Goal: Task Accomplishment & Management: Use online tool/utility

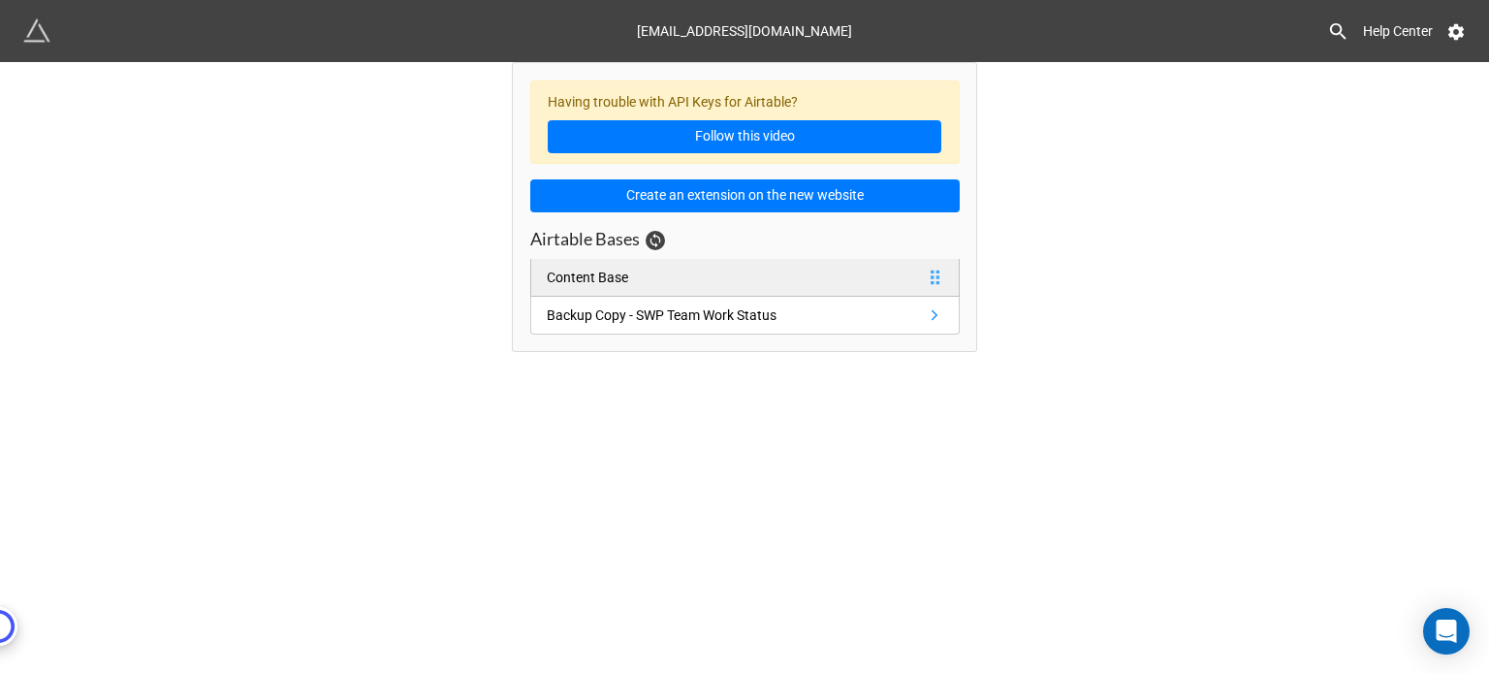
click at [791, 268] on link "Content Base" at bounding box center [744, 278] width 429 height 38
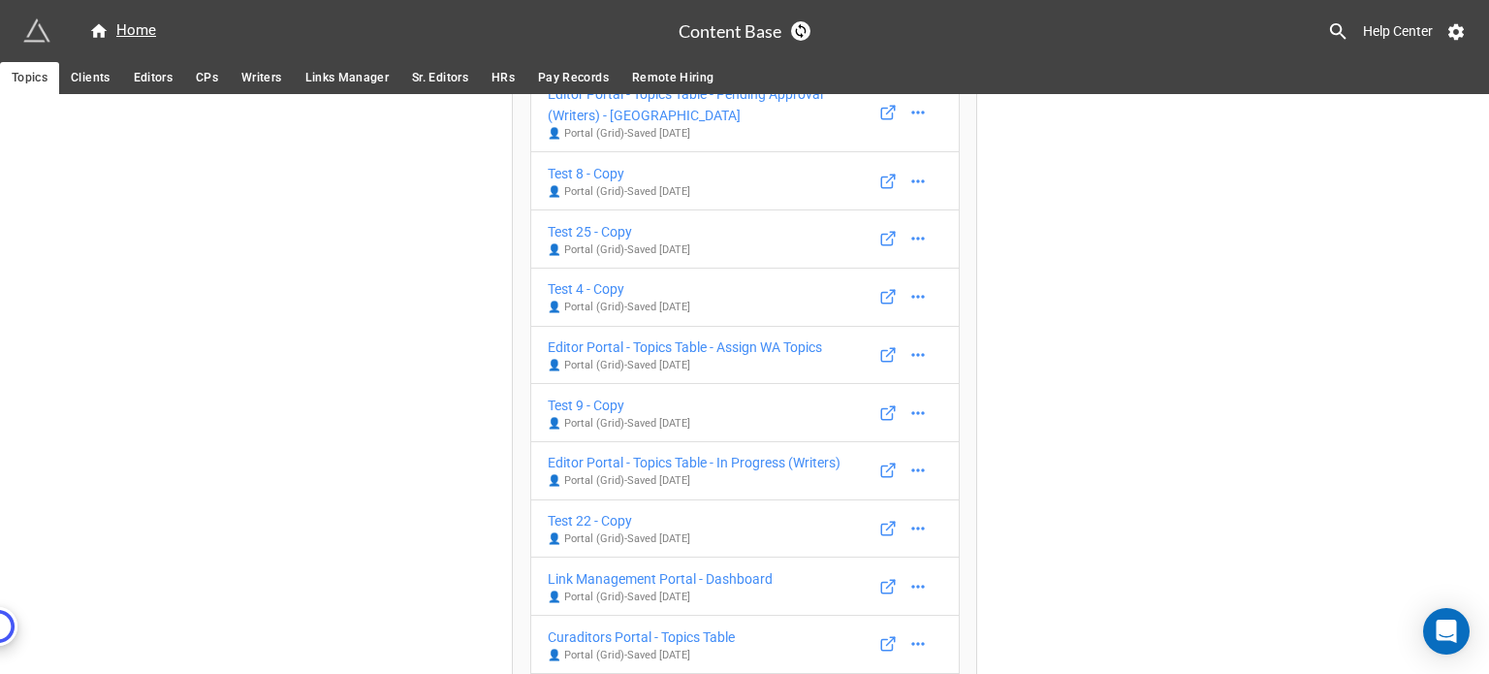
scroll to position [1722, 0]
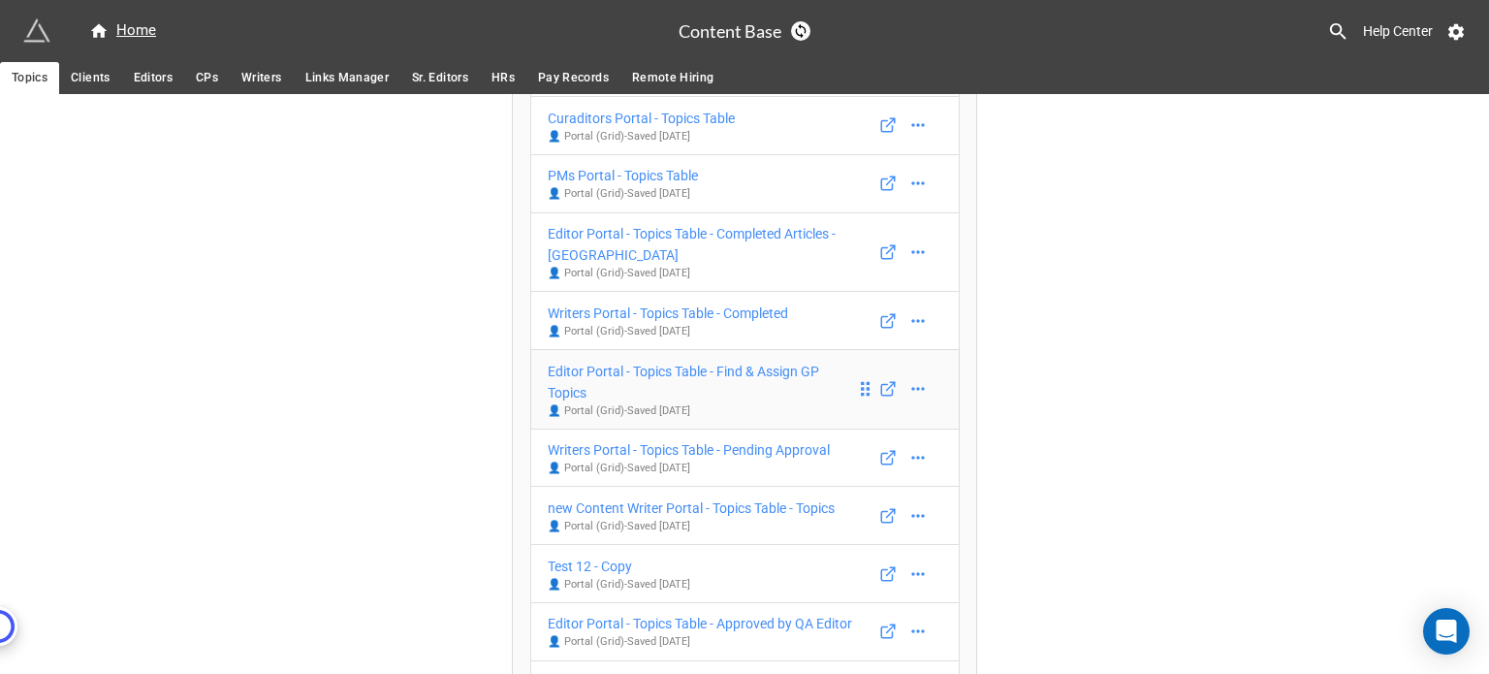
click at [793, 361] on div "Editor Portal - Topics Table - Find & Assign GP Topics" at bounding box center [702, 382] width 308 height 43
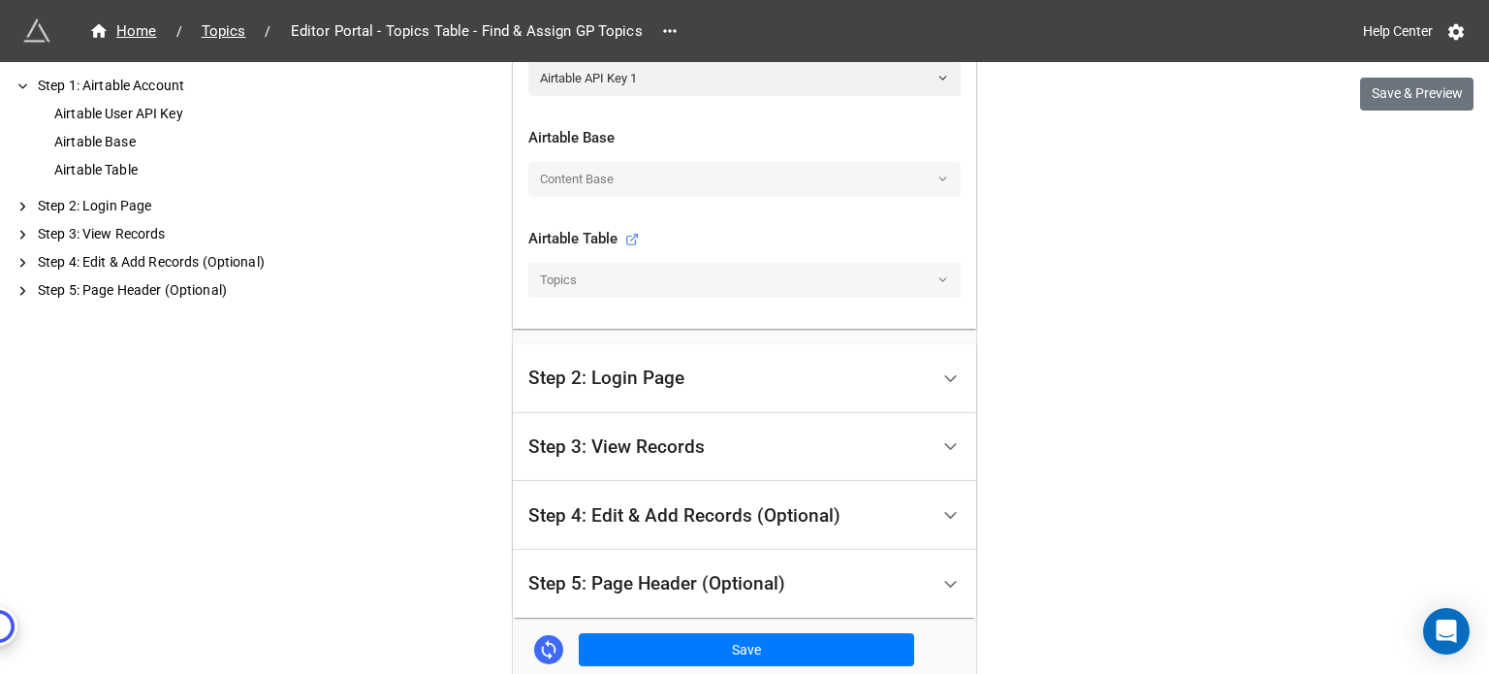
scroll to position [776, 0]
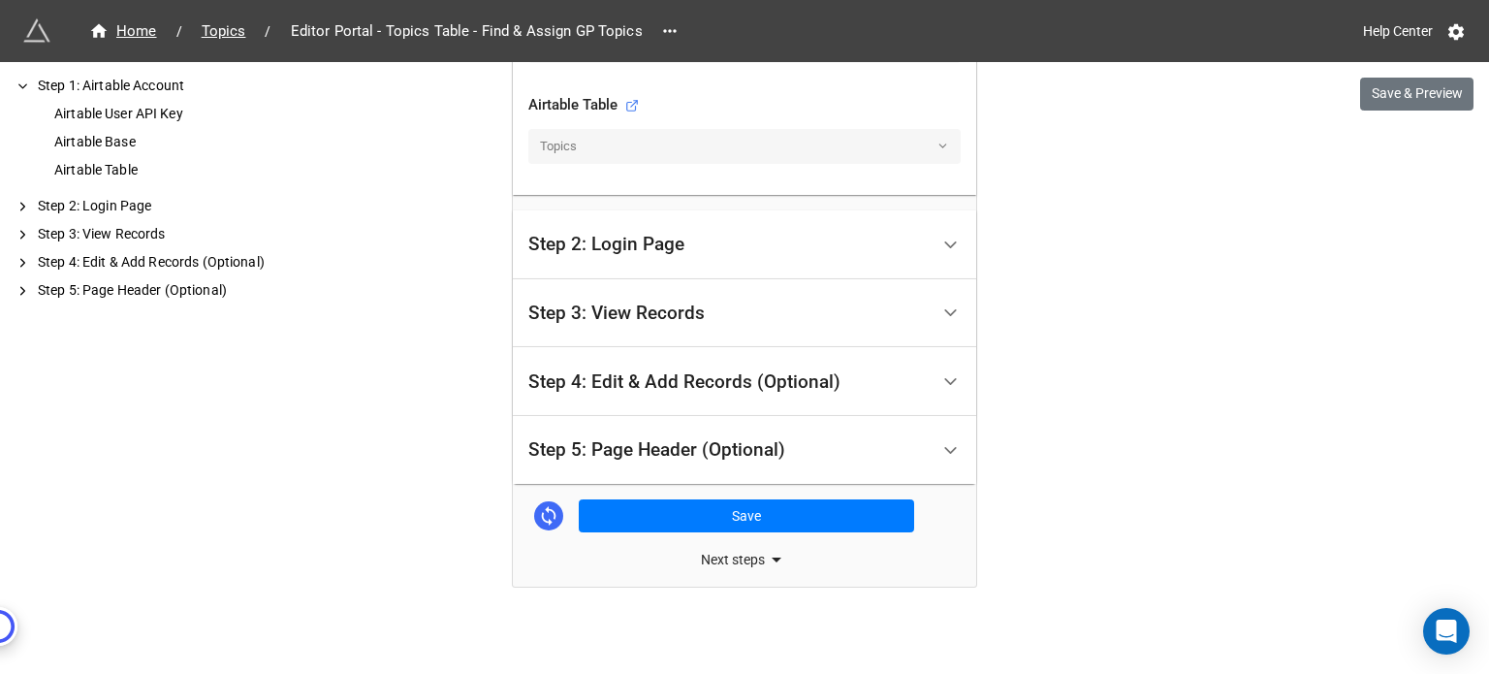
click at [843, 365] on div "Step 4: Edit & Add Records (Optional)" at bounding box center [728, 382] width 400 height 46
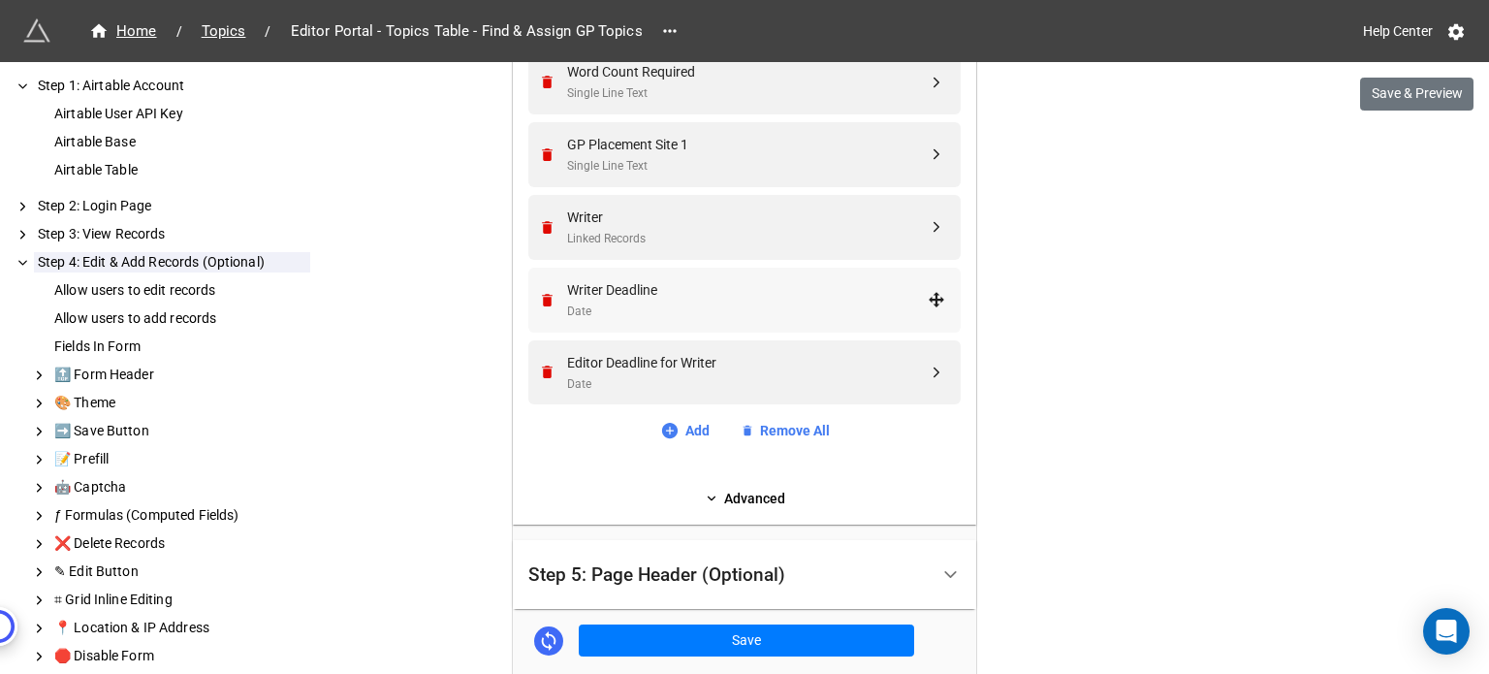
scroll to position [1700, 0]
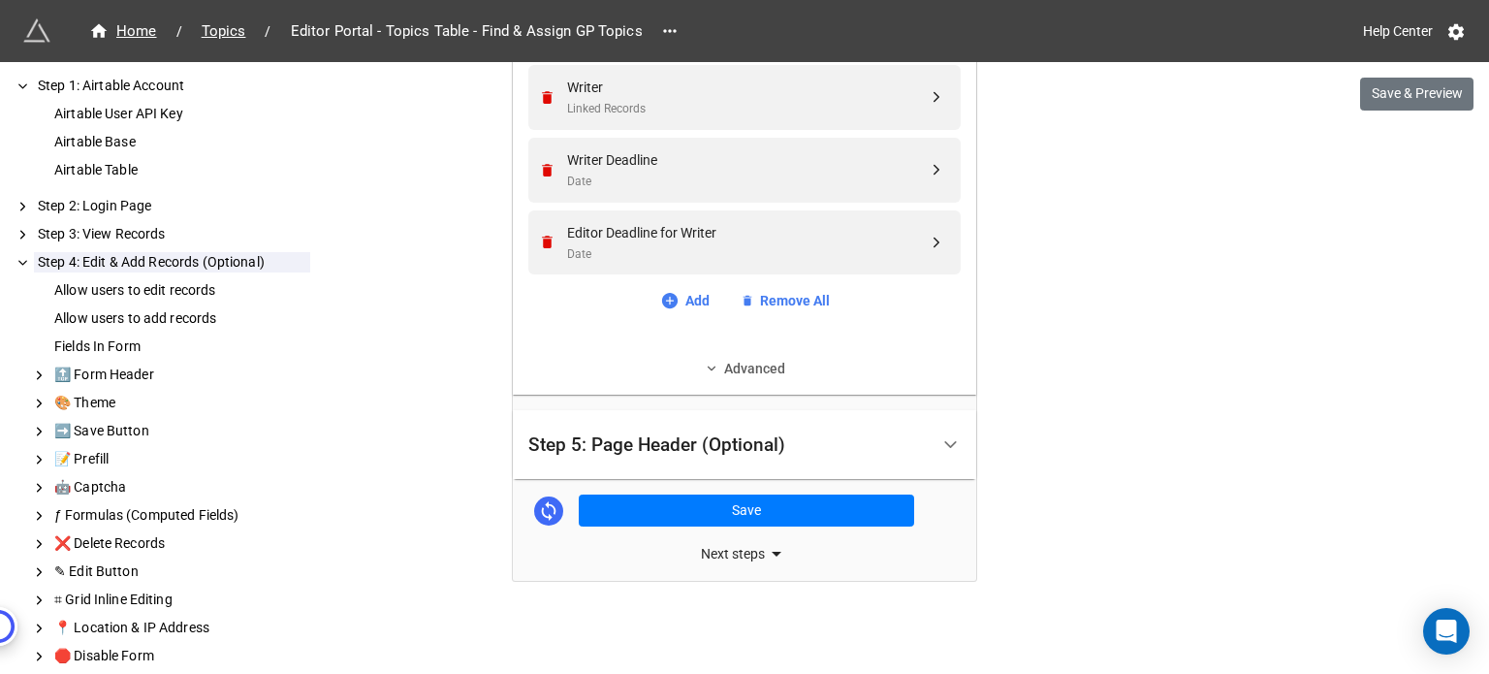
click at [737, 367] on link "Advanced" at bounding box center [744, 368] width 432 height 21
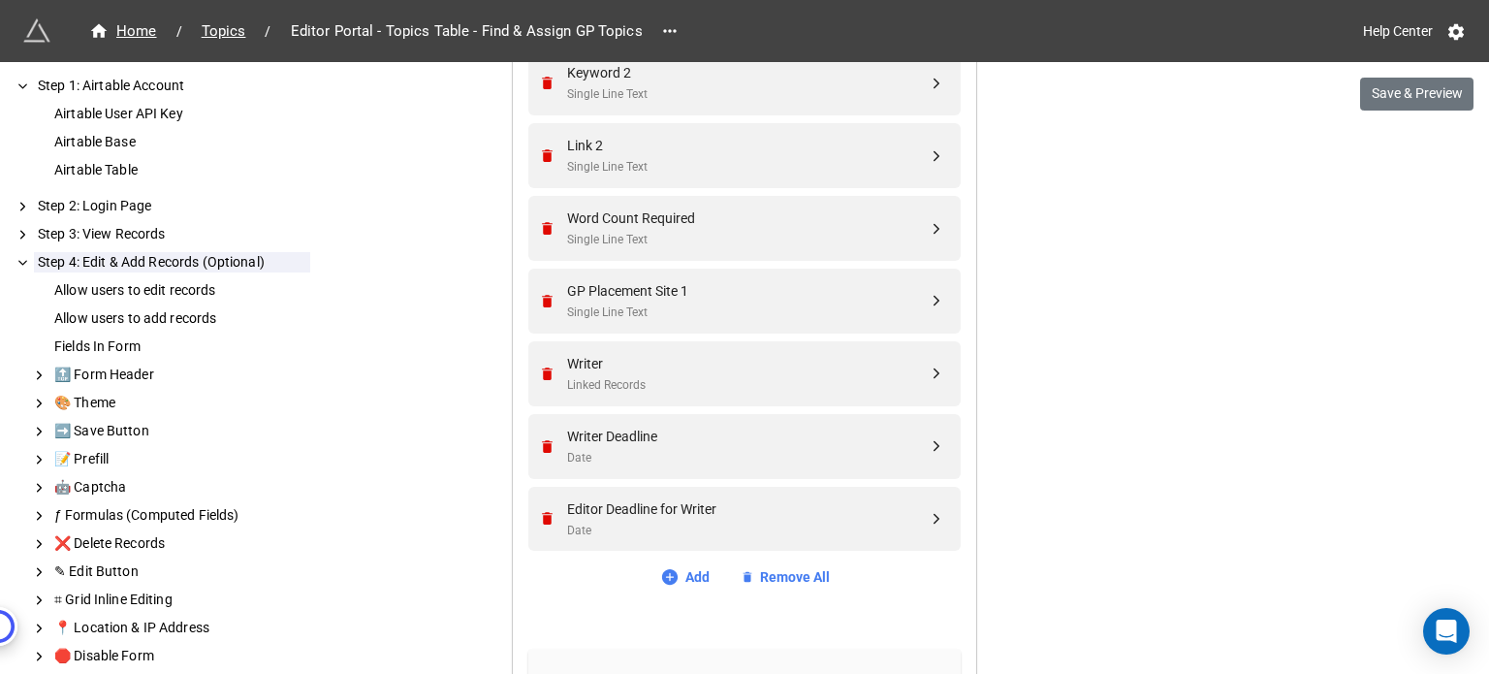
scroll to position [1507, 0]
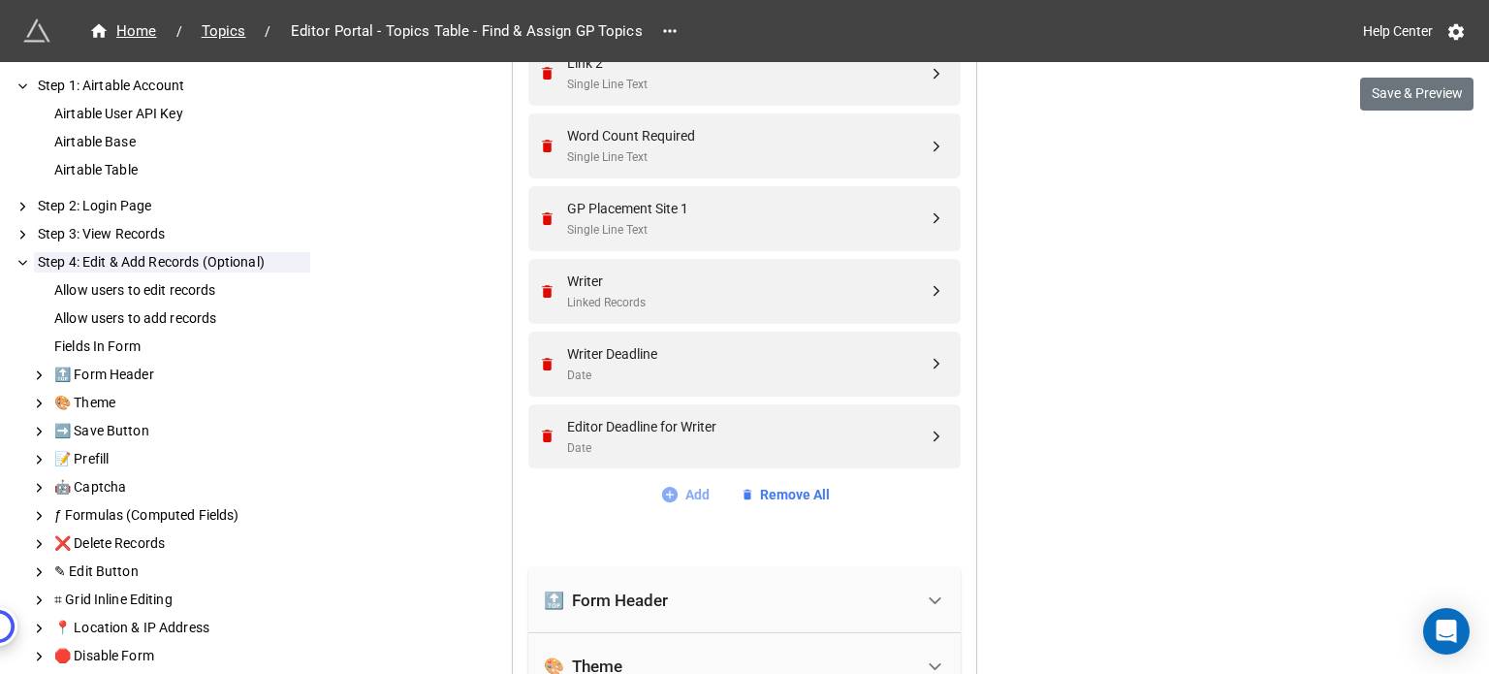
click at [693, 486] on link "Add" at bounding box center [684, 494] width 49 height 21
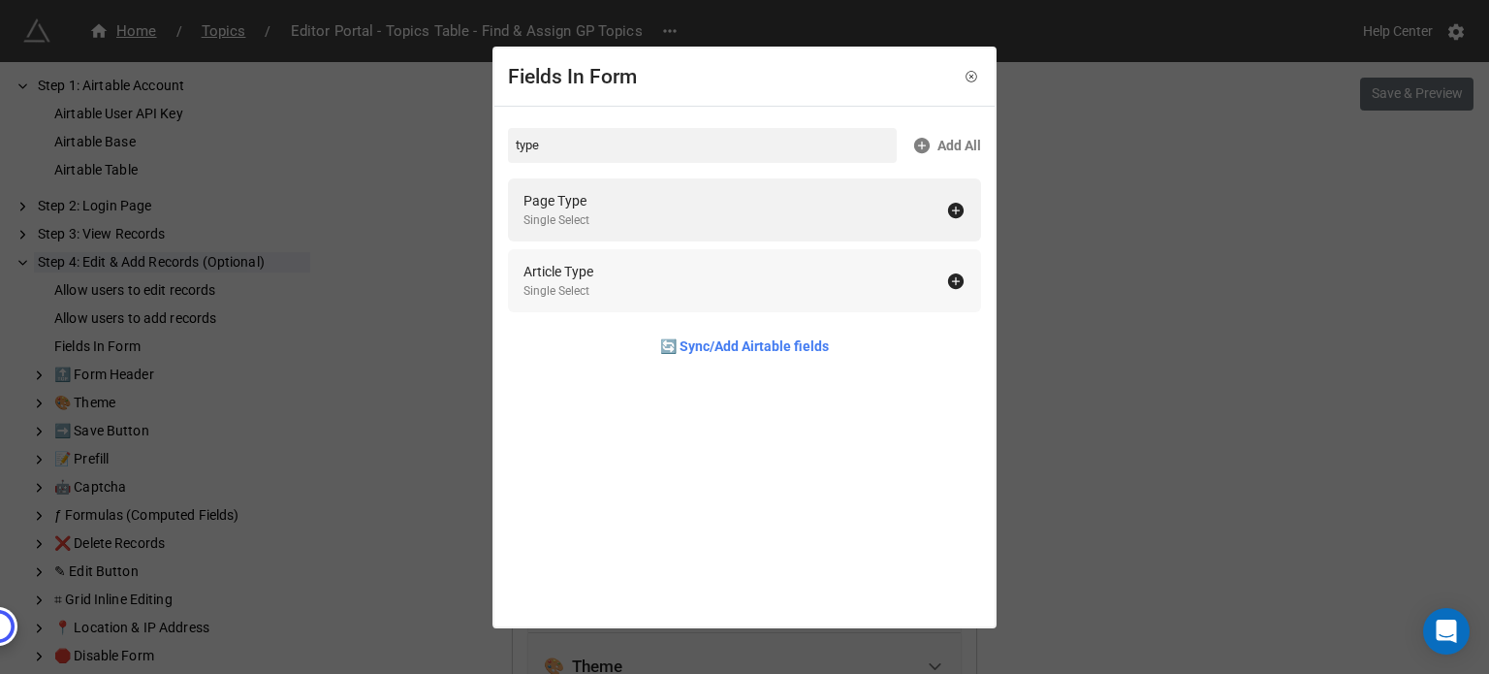
type input "type"
click at [952, 274] on icon at bounding box center [956, 281] width 16 height 16
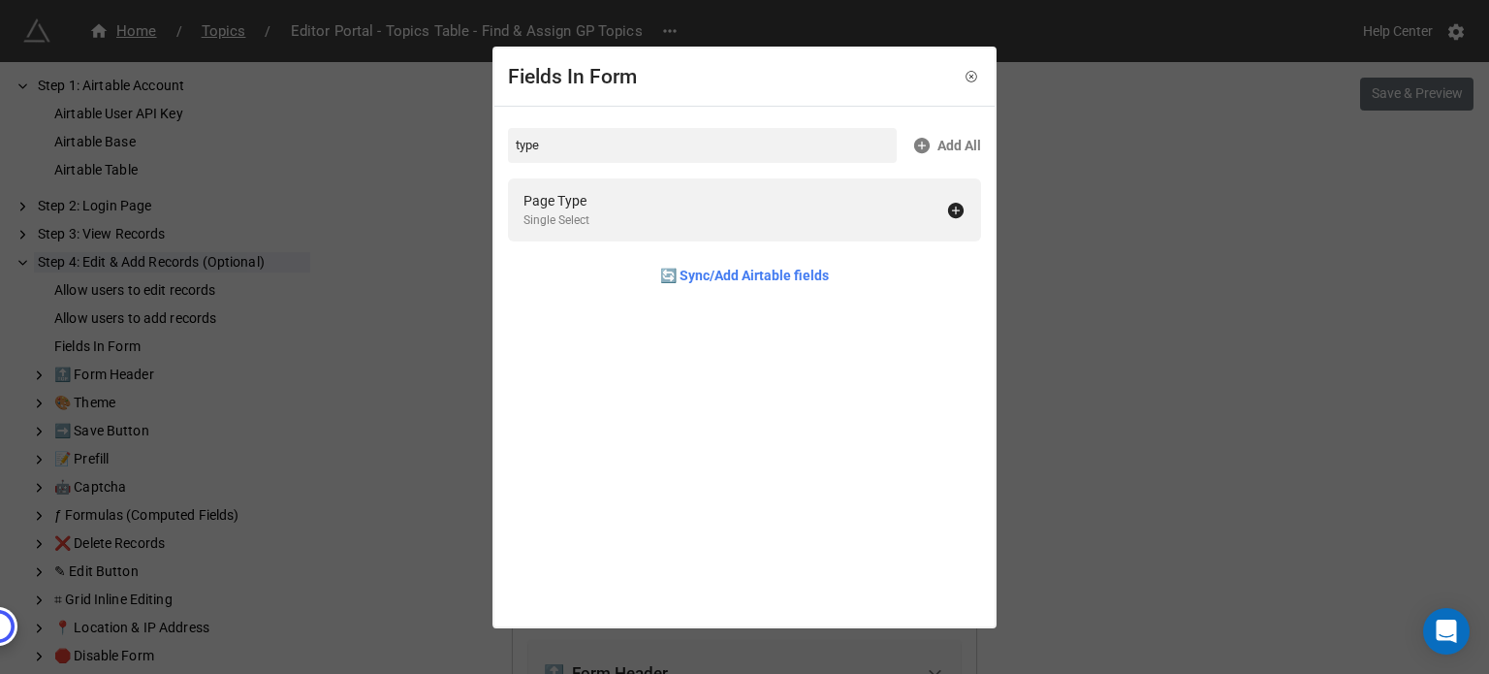
click at [1177, 305] on div "Fields In Form type Add All Page Type Single Select 🔄 Sync/Add Airtable fields" at bounding box center [744, 337] width 1489 height 674
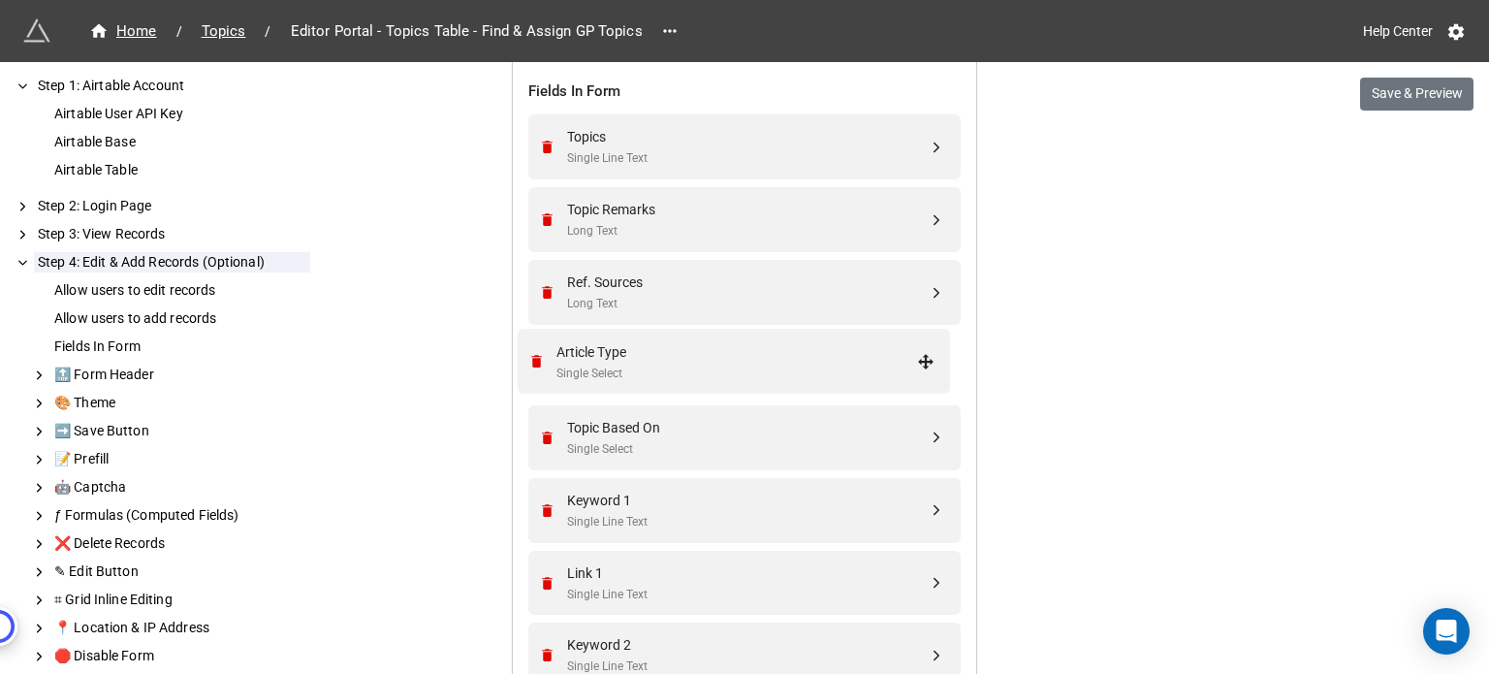
scroll to position [828, 0]
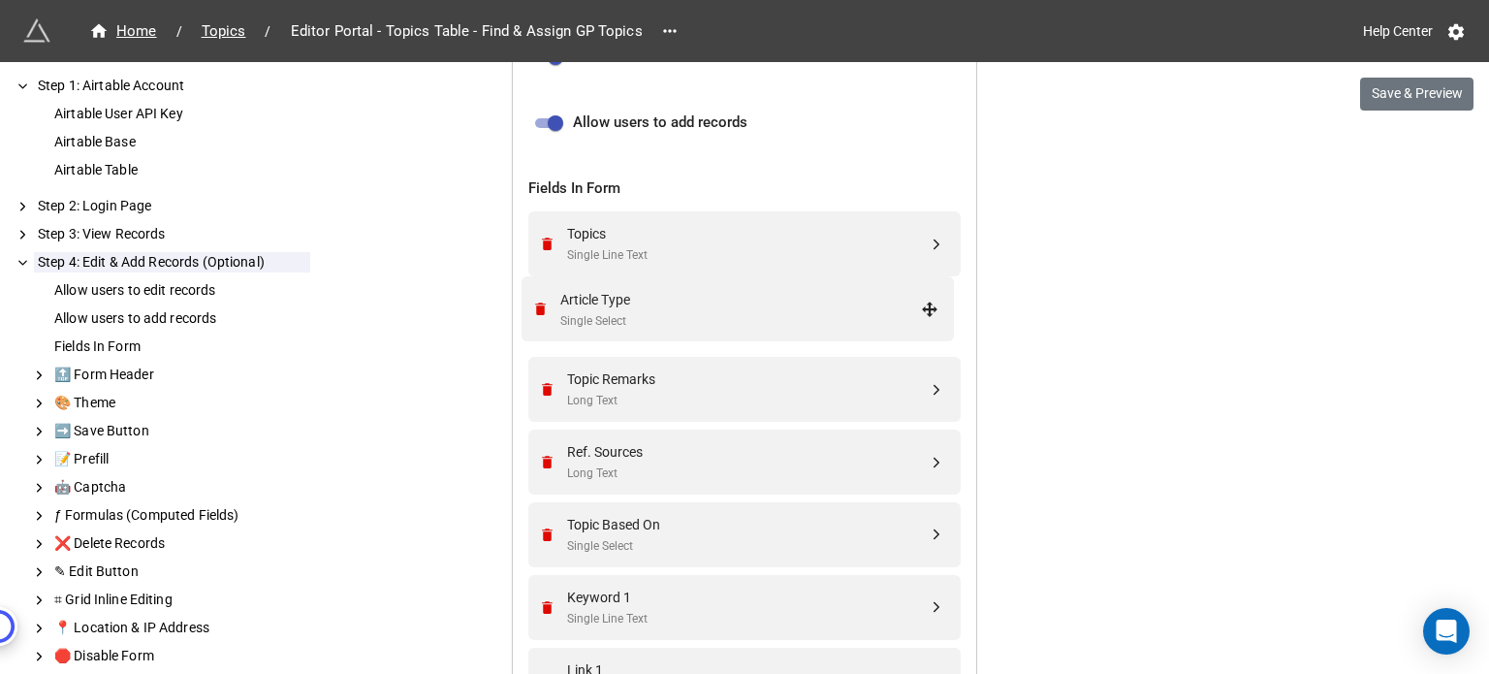
drag, startPoint x: 936, startPoint y: 503, endPoint x: 935, endPoint y: 303, distance: 199.7
click at [718, 299] on div "Article Type" at bounding box center [747, 306] width 361 height 21
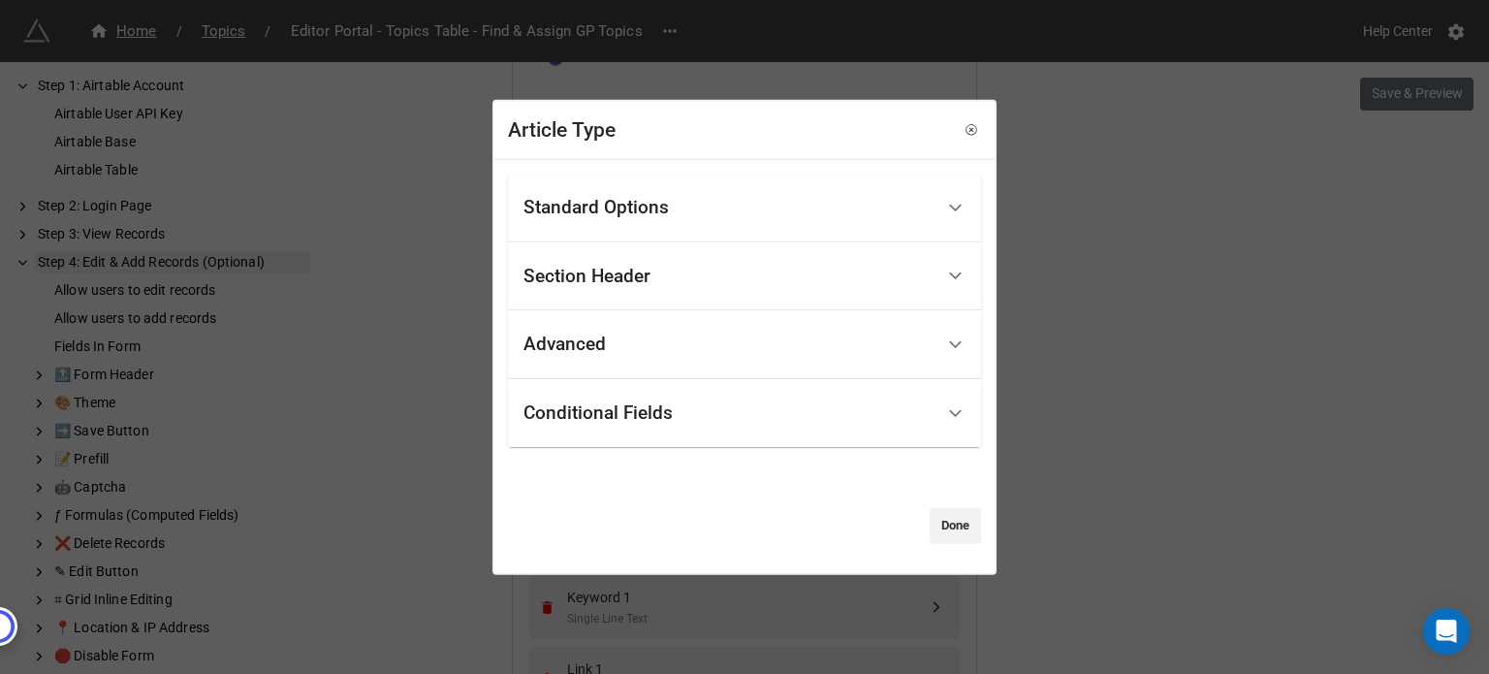
click at [688, 216] on div "Standard Options" at bounding box center [729, 208] width 410 height 46
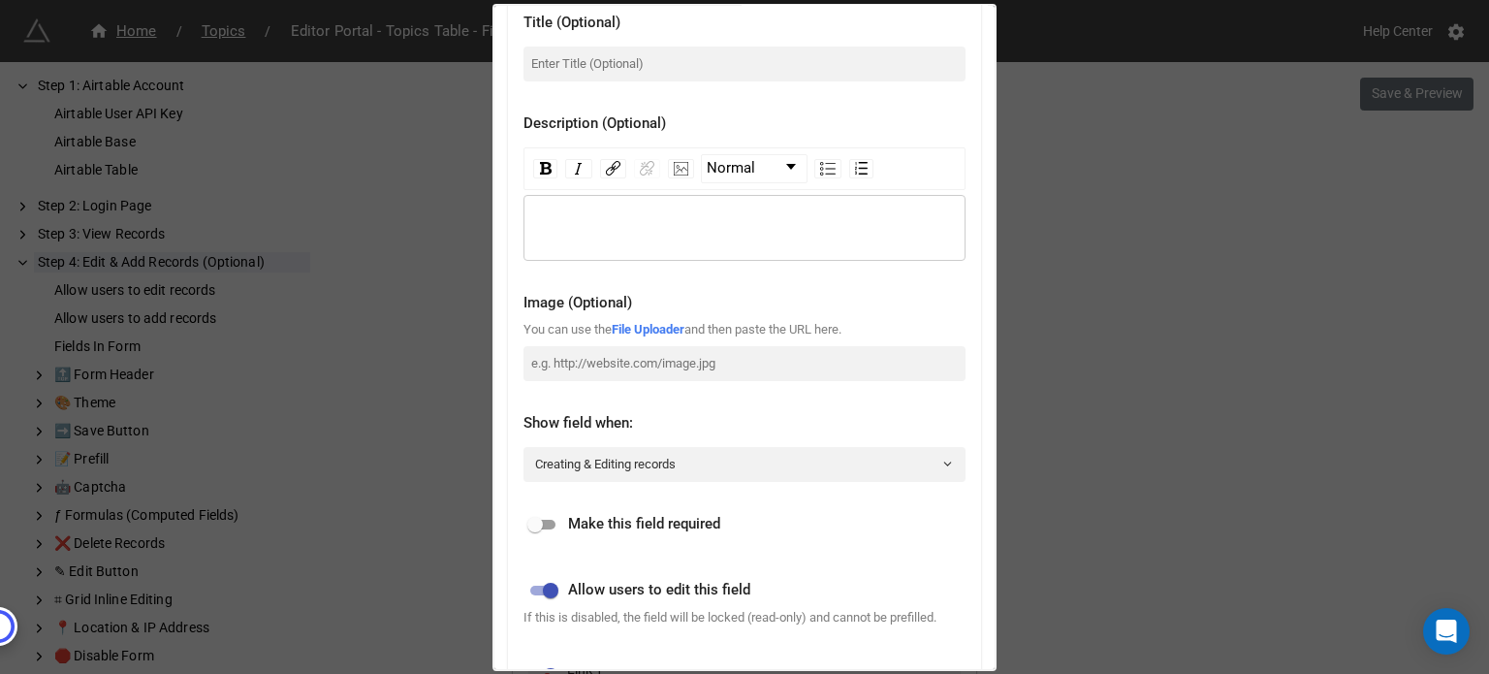
scroll to position [388, 0]
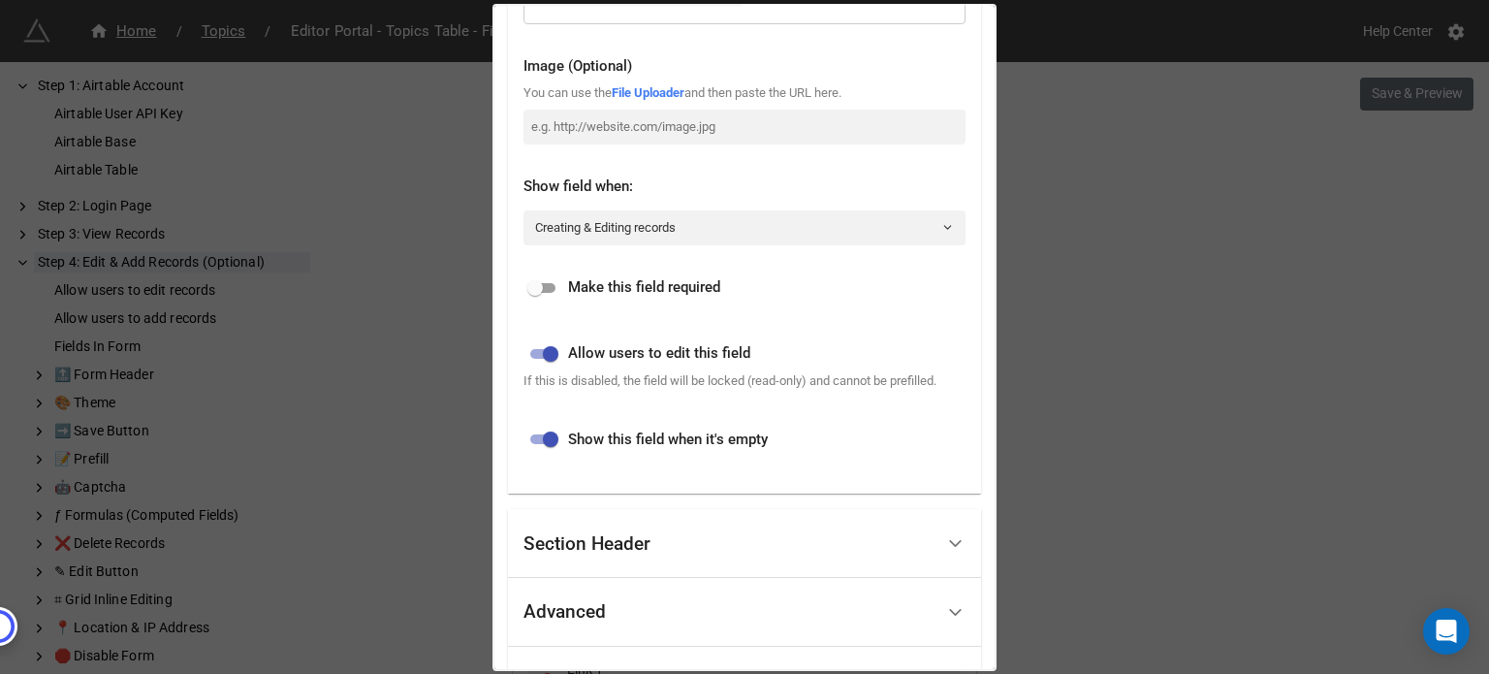
click at [535, 286] on input "checkbox" at bounding box center [535, 287] width 70 height 23
checkbox input "true"
click at [698, 240] on link "Creating & Editing records" at bounding box center [745, 226] width 442 height 35
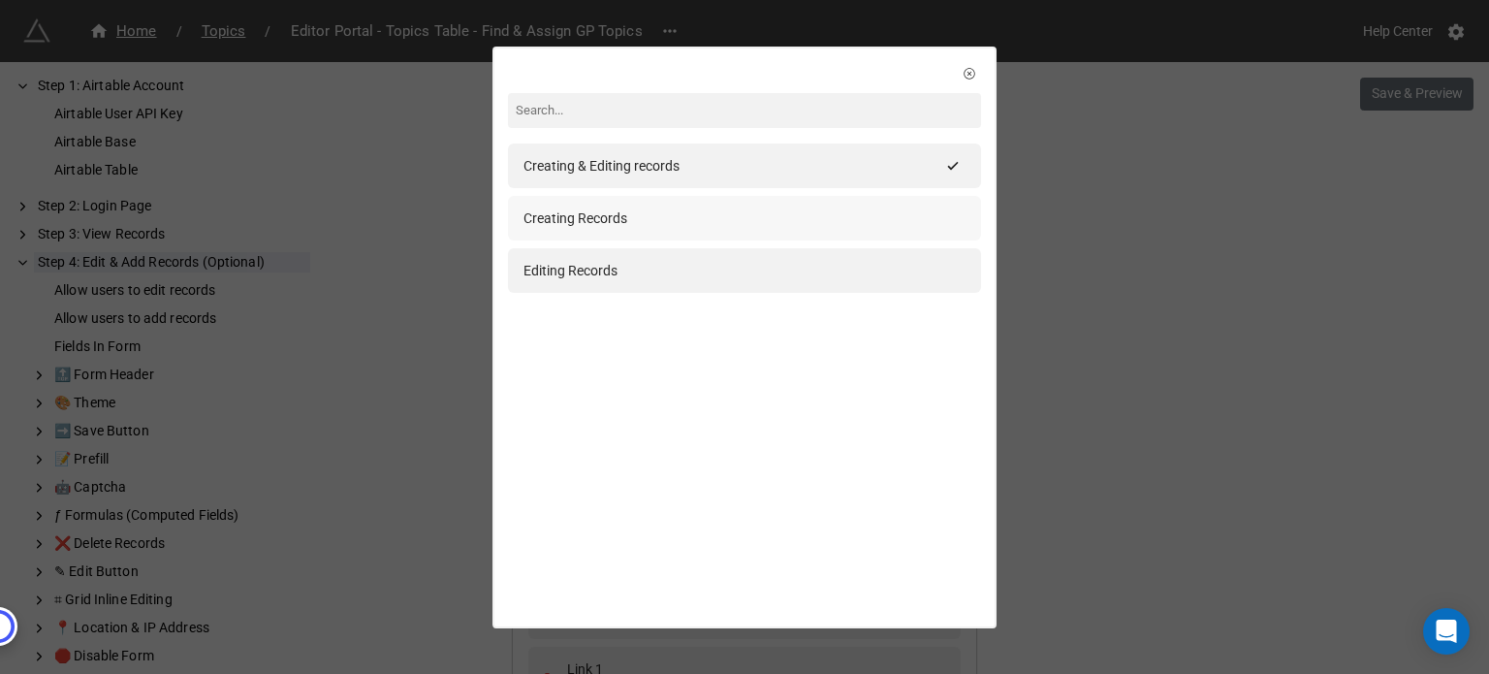
click at [695, 238] on div "Creating Records" at bounding box center [744, 218] width 473 height 45
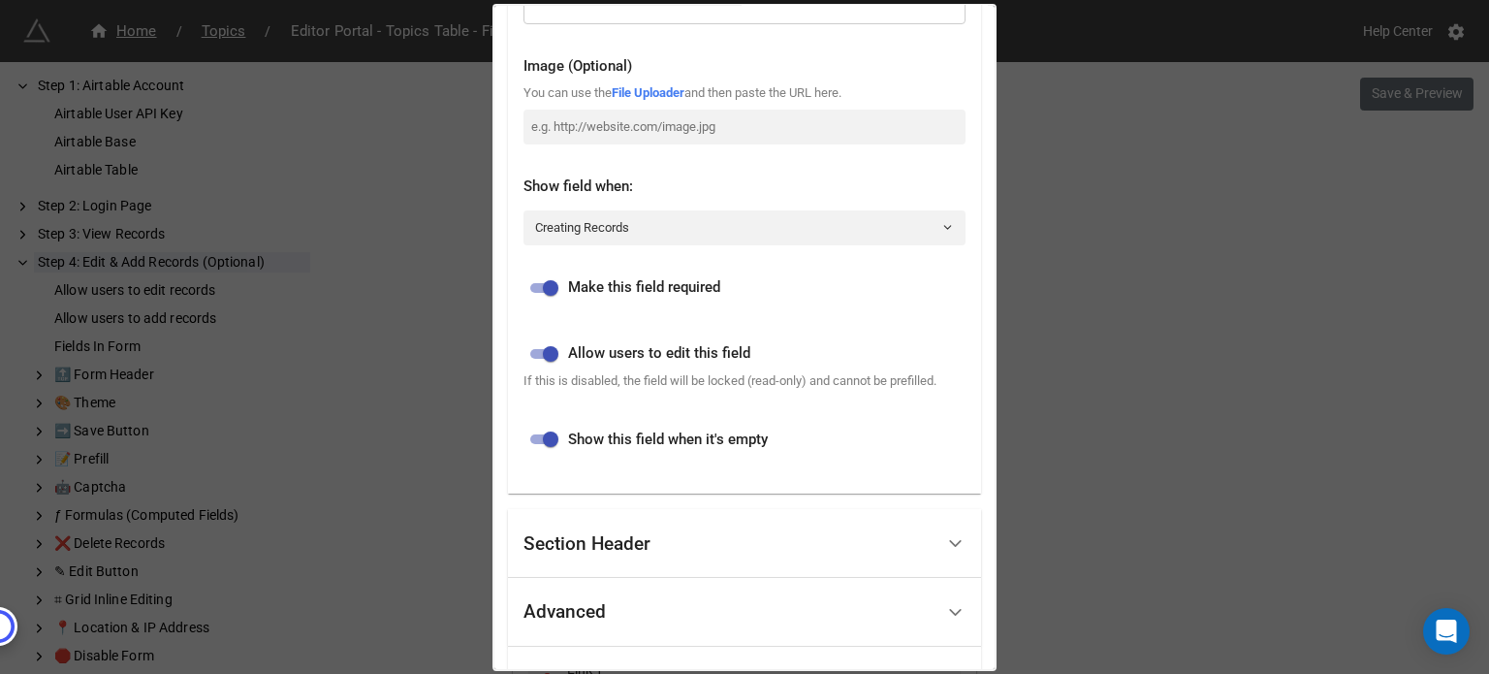
scroll to position [557, 0]
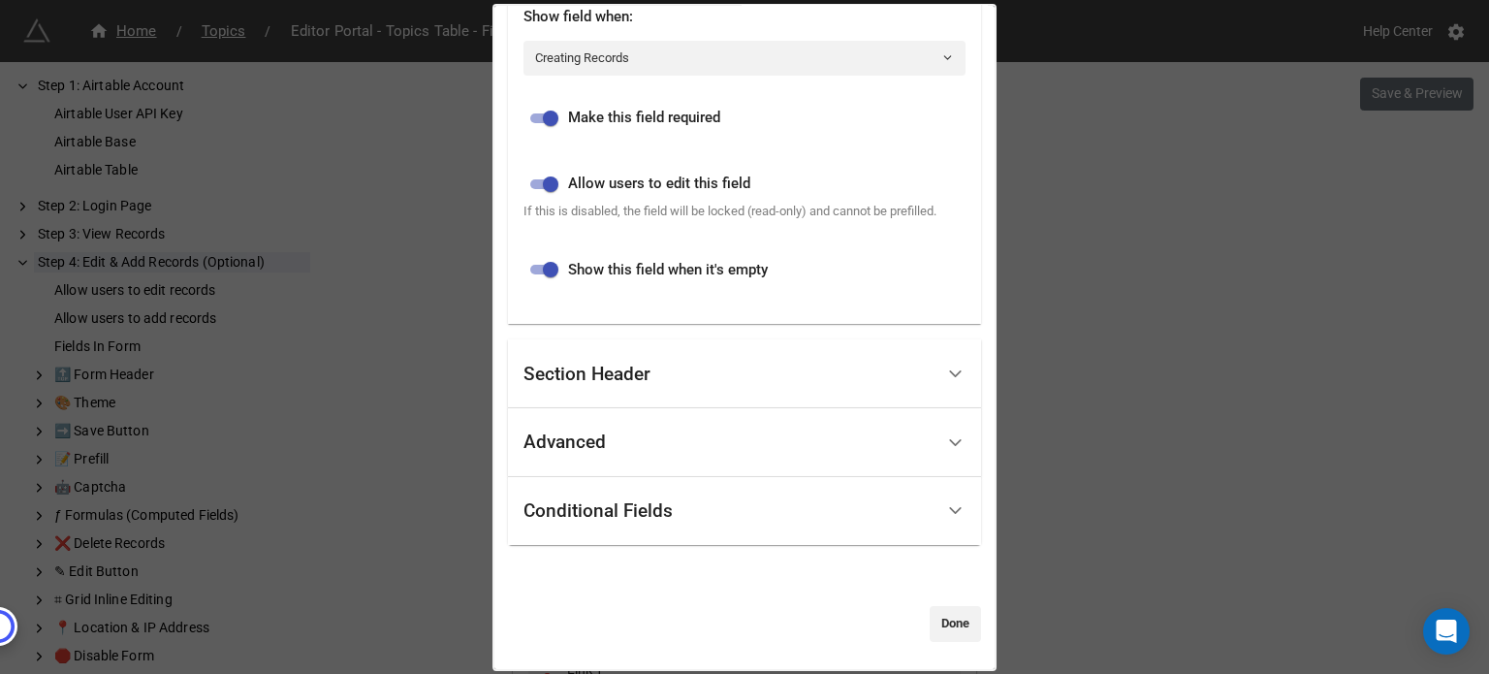
click at [707, 367] on div "Section Header" at bounding box center [729, 374] width 410 height 46
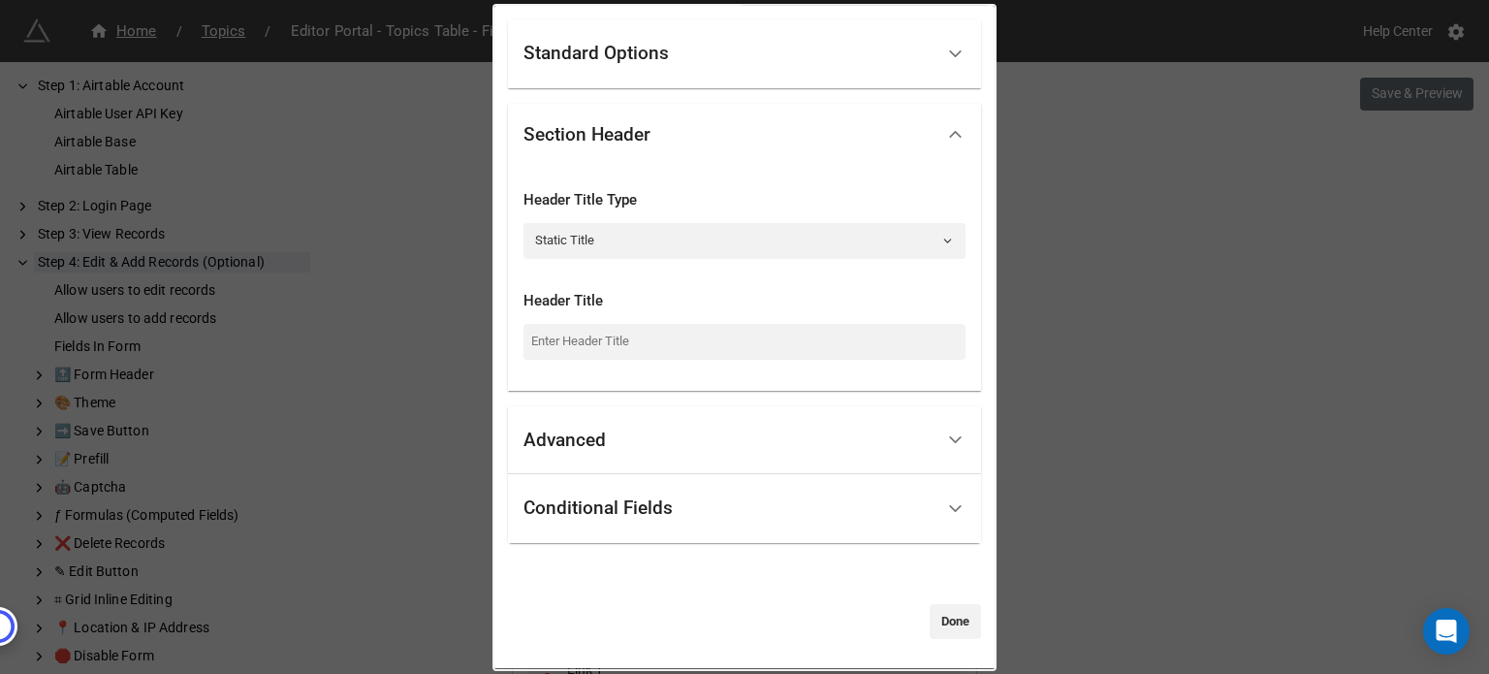
scroll to position [0, 0]
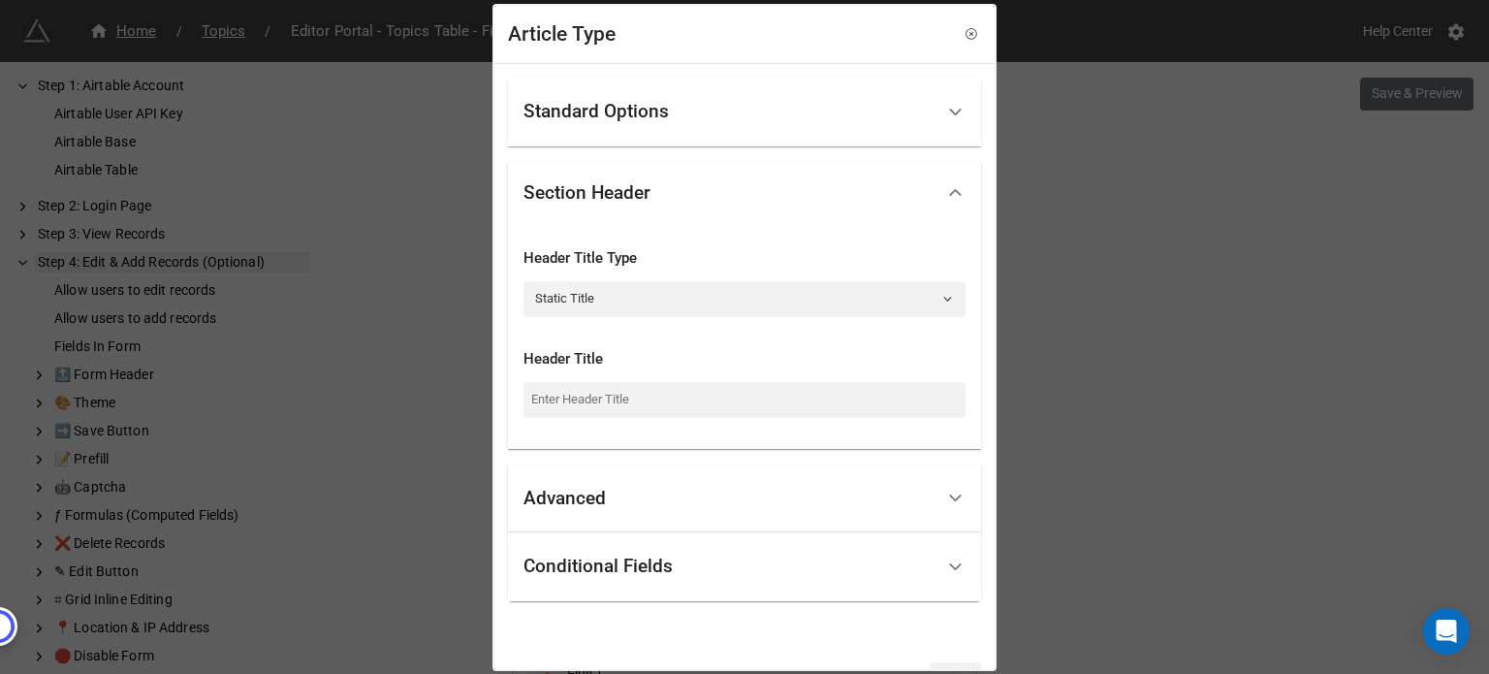
click at [672, 524] on div "Advanced" at bounding box center [744, 498] width 473 height 69
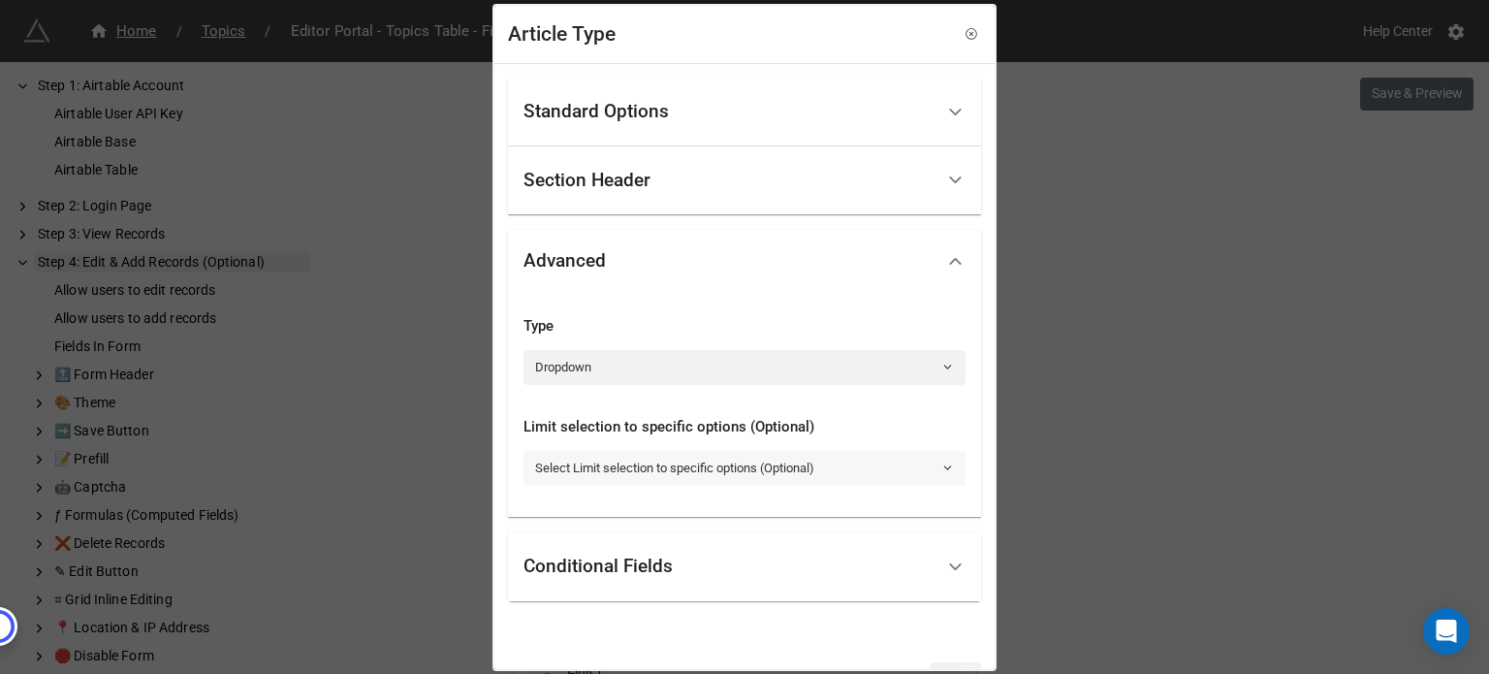
click at [694, 469] on link "Select Limit selection to specific options (Optional)" at bounding box center [745, 468] width 442 height 35
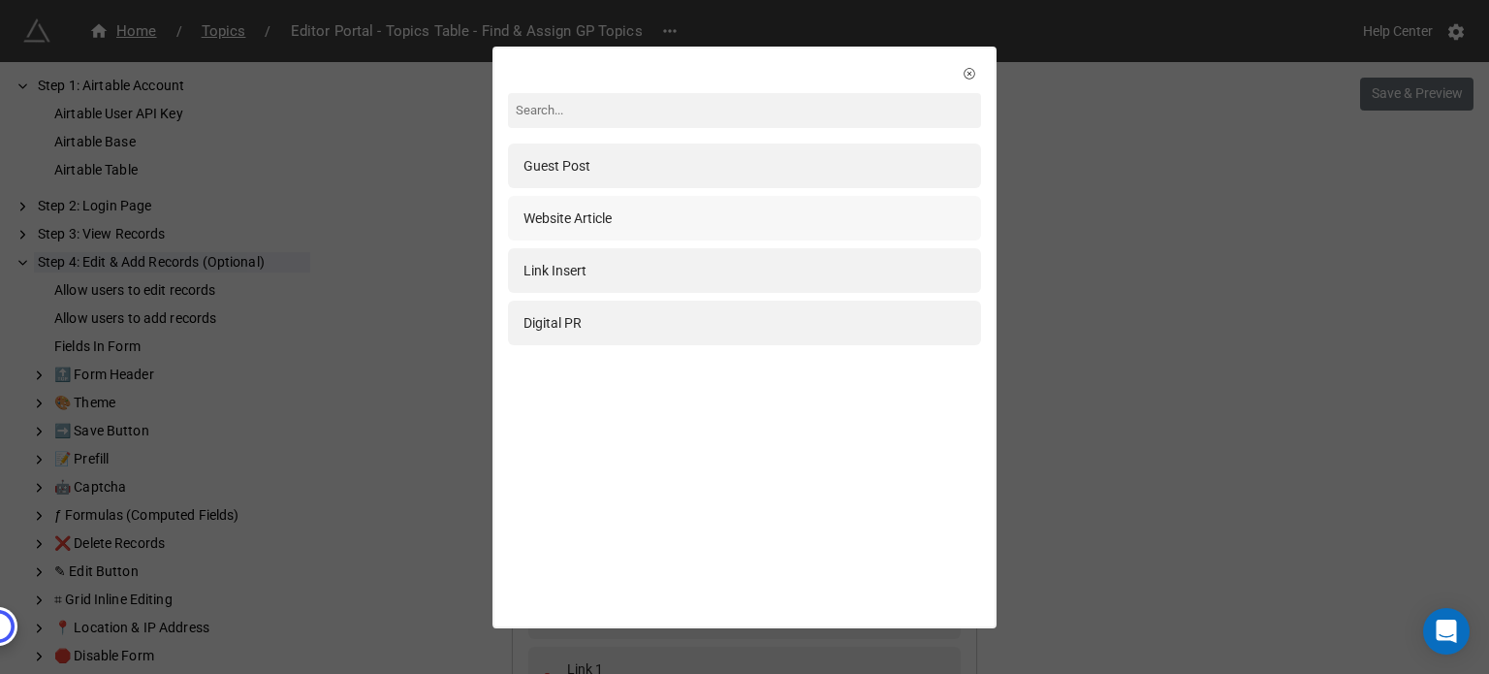
click at [613, 225] on div "Website Article" at bounding box center [745, 217] width 442 height 21
click at [609, 281] on div "Link Insert" at bounding box center [744, 270] width 473 height 45
click at [609, 303] on div "Digital PR" at bounding box center [744, 323] width 473 height 45
click at [762, 398] on div at bounding box center [744, 399] width 473 height 93
click at [965, 75] on icon at bounding box center [970, 74] width 14 height 14
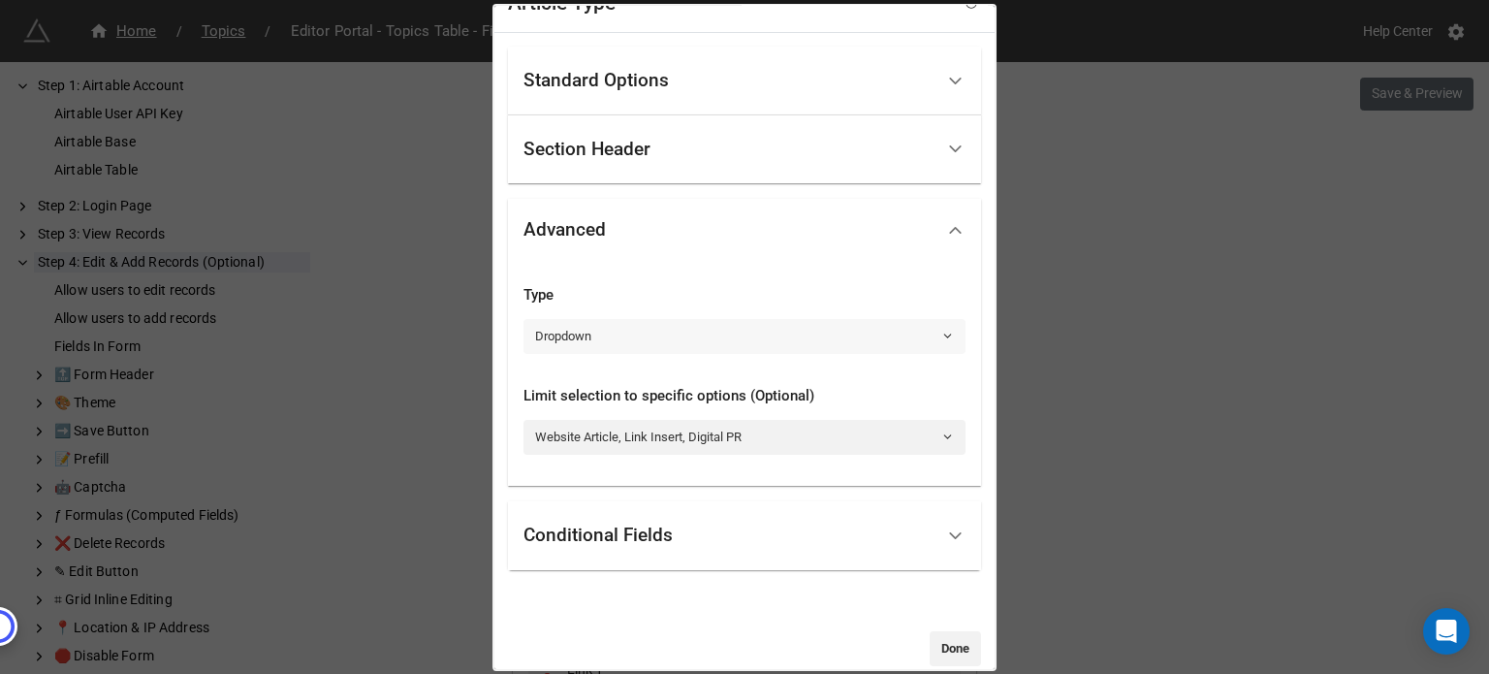
scroll to position [56, 0]
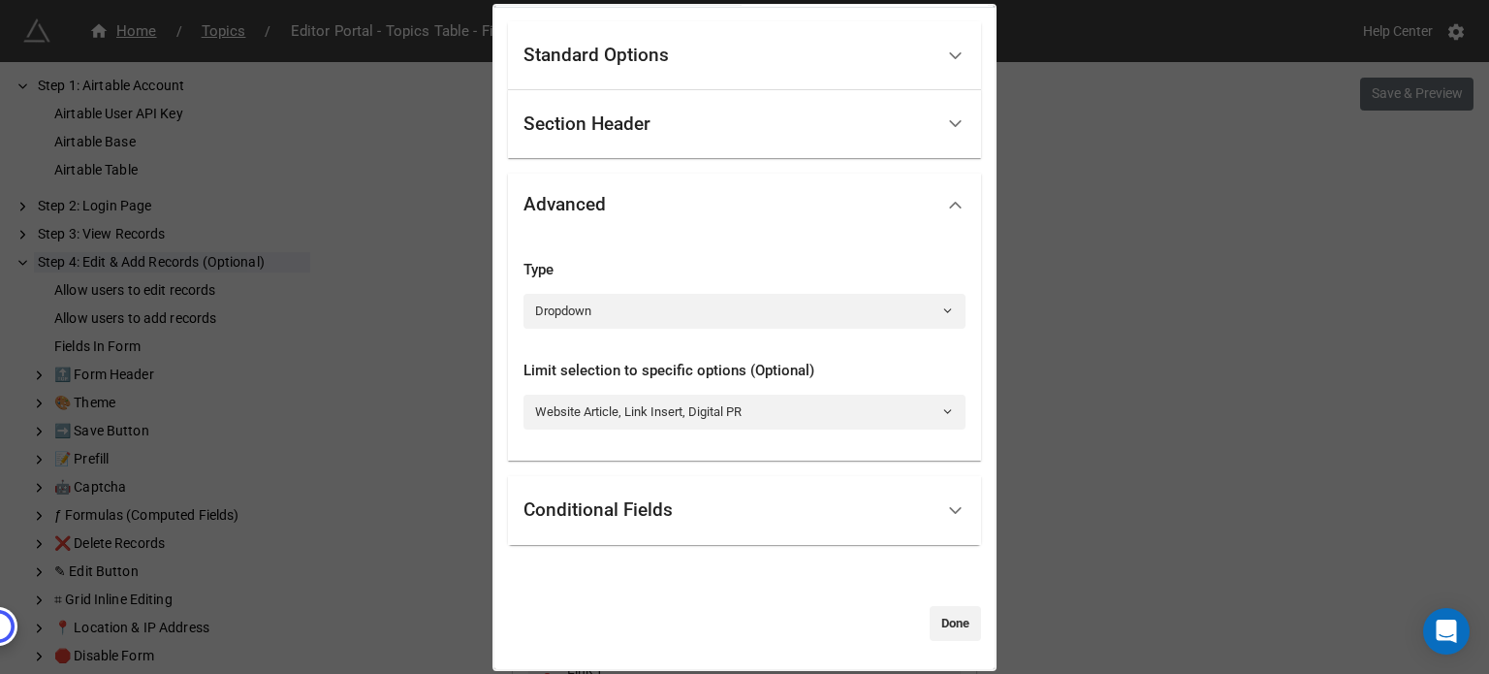
click at [741, 519] on div "Conditional Fields" at bounding box center [729, 511] width 410 height 46
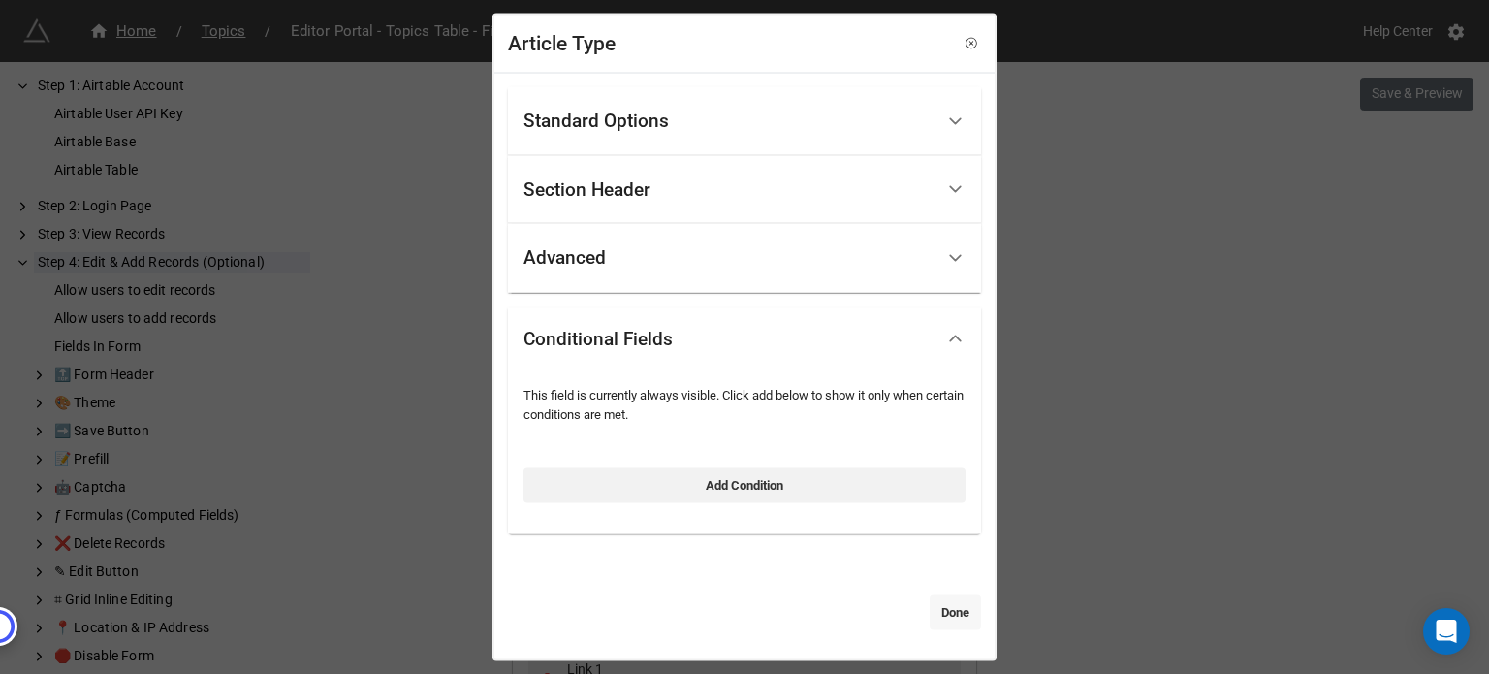
click at [932, 606] on link "Done" at bounding box center [955, 612] width 51 height 35
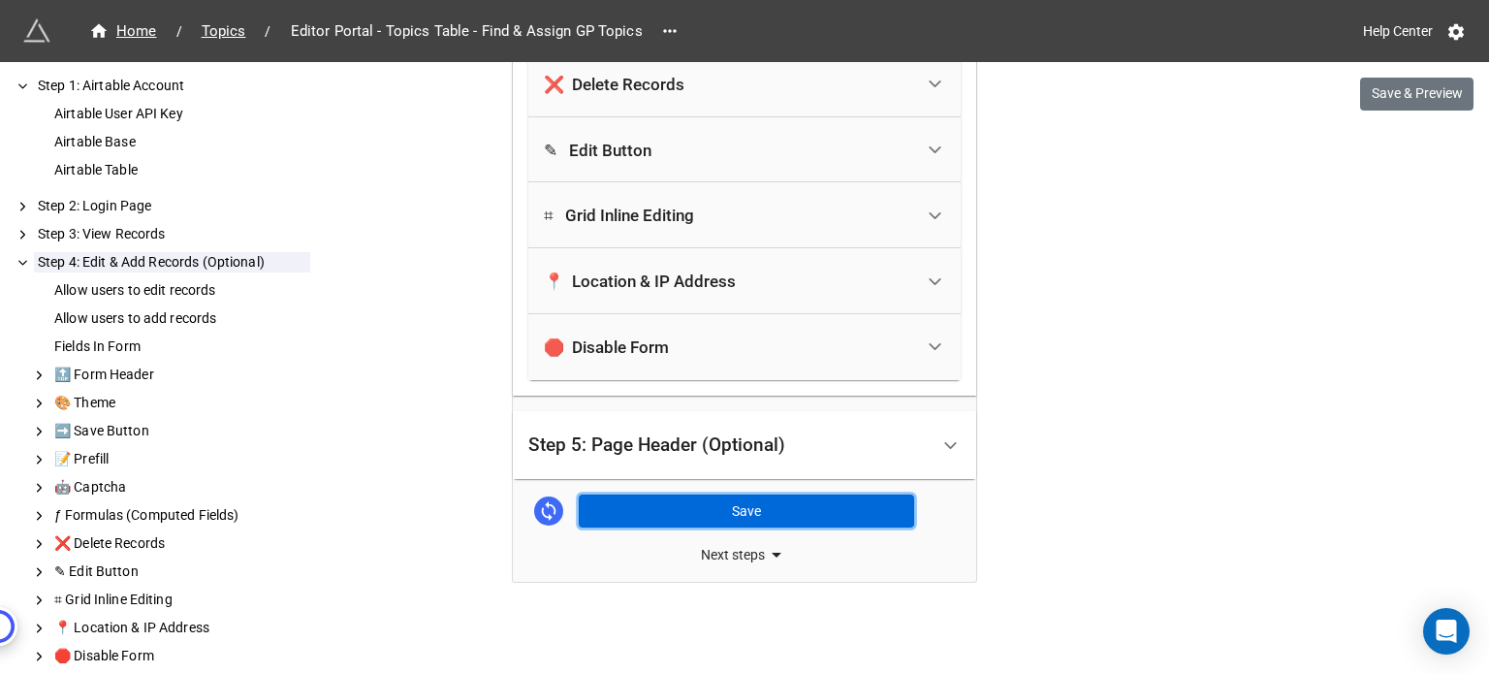
click at [790, 515] on button "Save" at bounding box center [746, 510] width 335 height 33
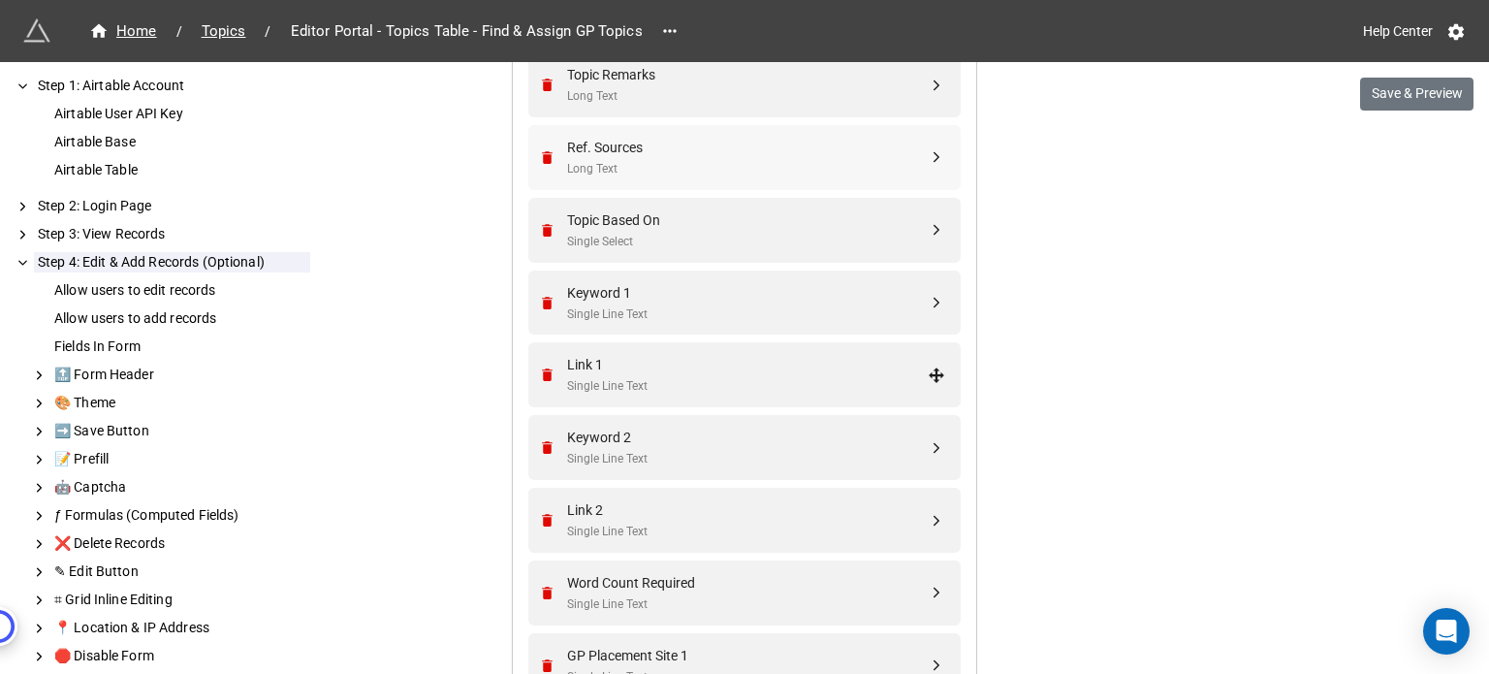
scroll to position [745, 0]
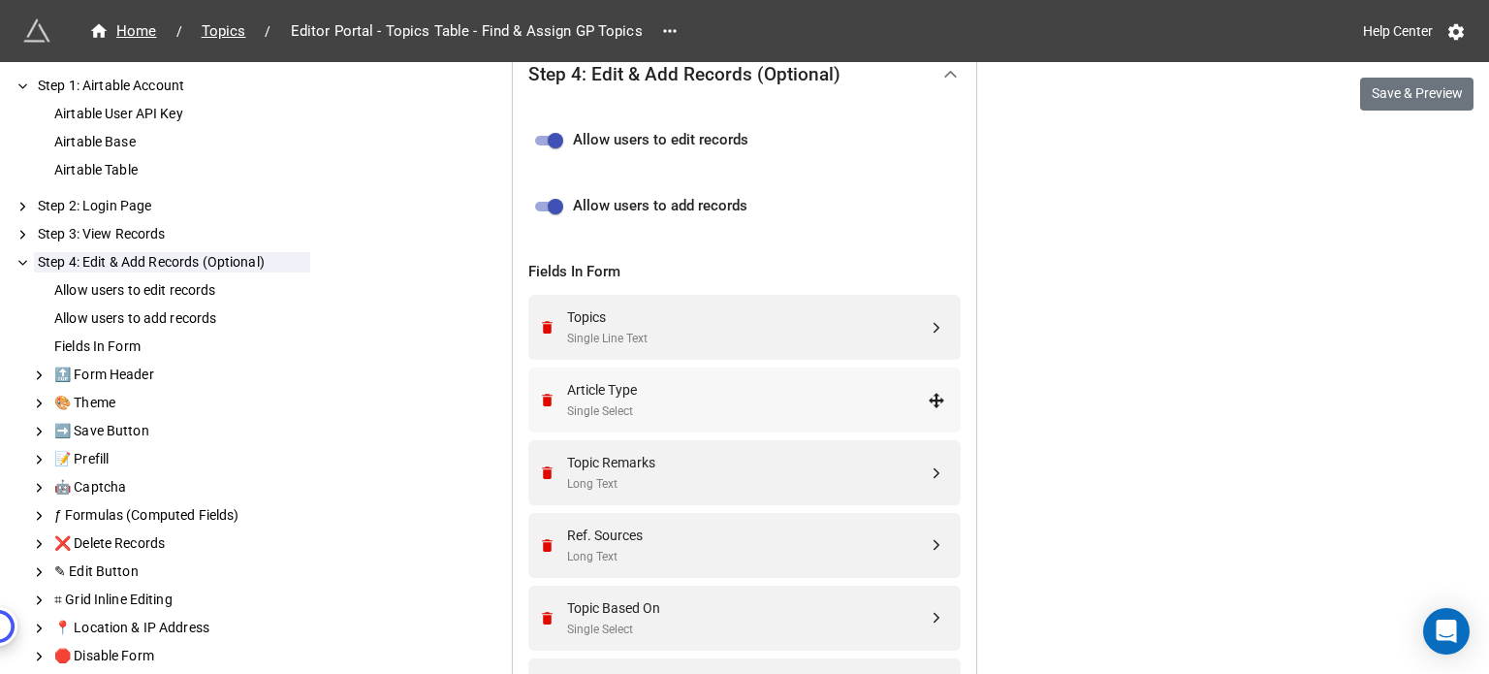
click at [670, 397] on div "Article Type Single Select" at bounding box center [747, 400] width 361 height 42
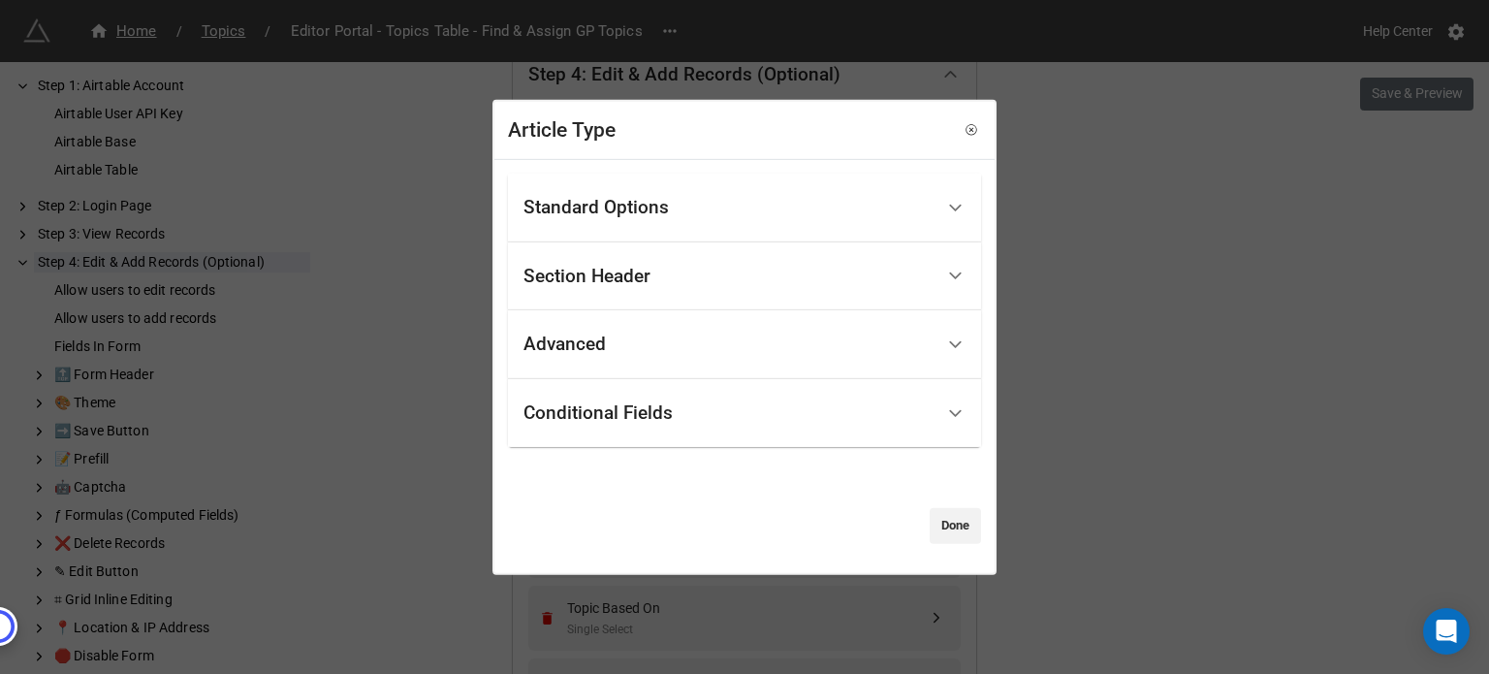
click at [708, 400] on div "Conditional Fields" at bounding box center [729, 414] width 410 height 46
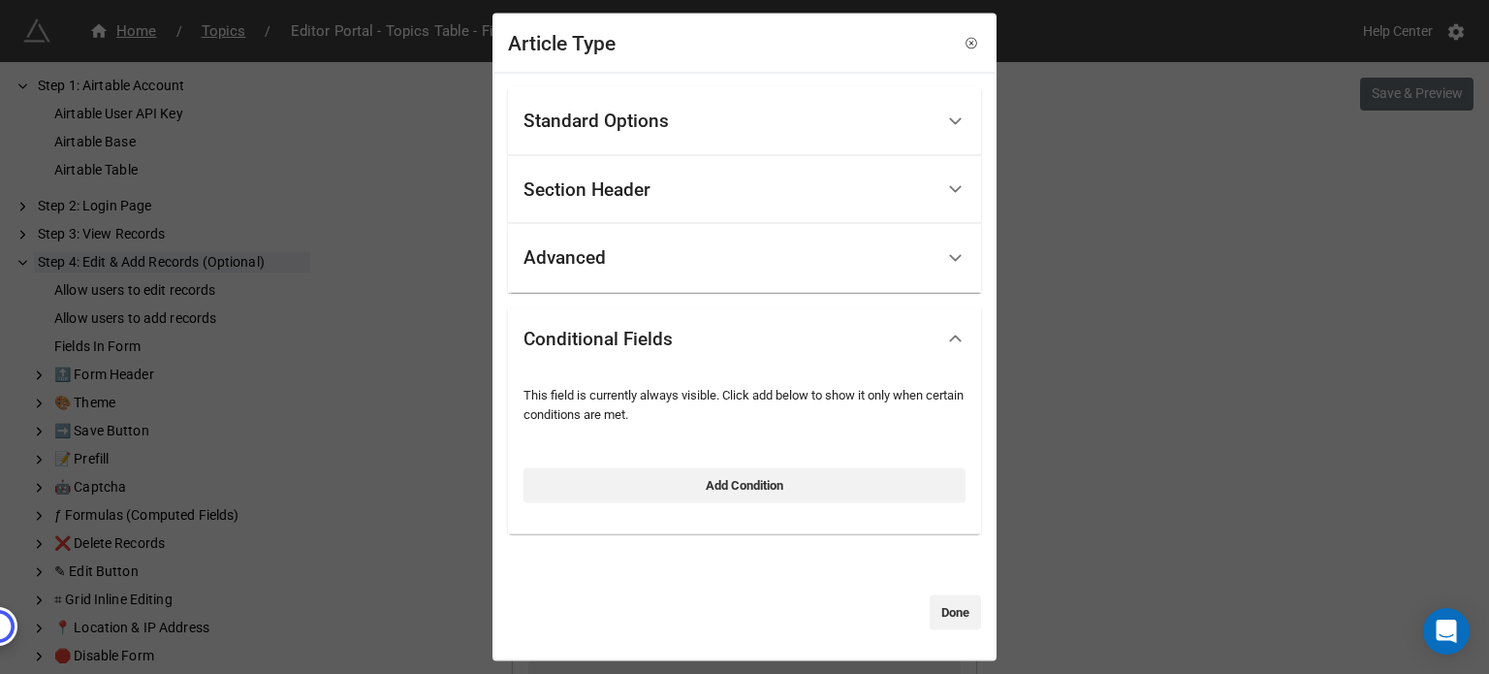
click at [700, 259] on div "Advanced" at bounding box center [729, 259] width 410 height 46
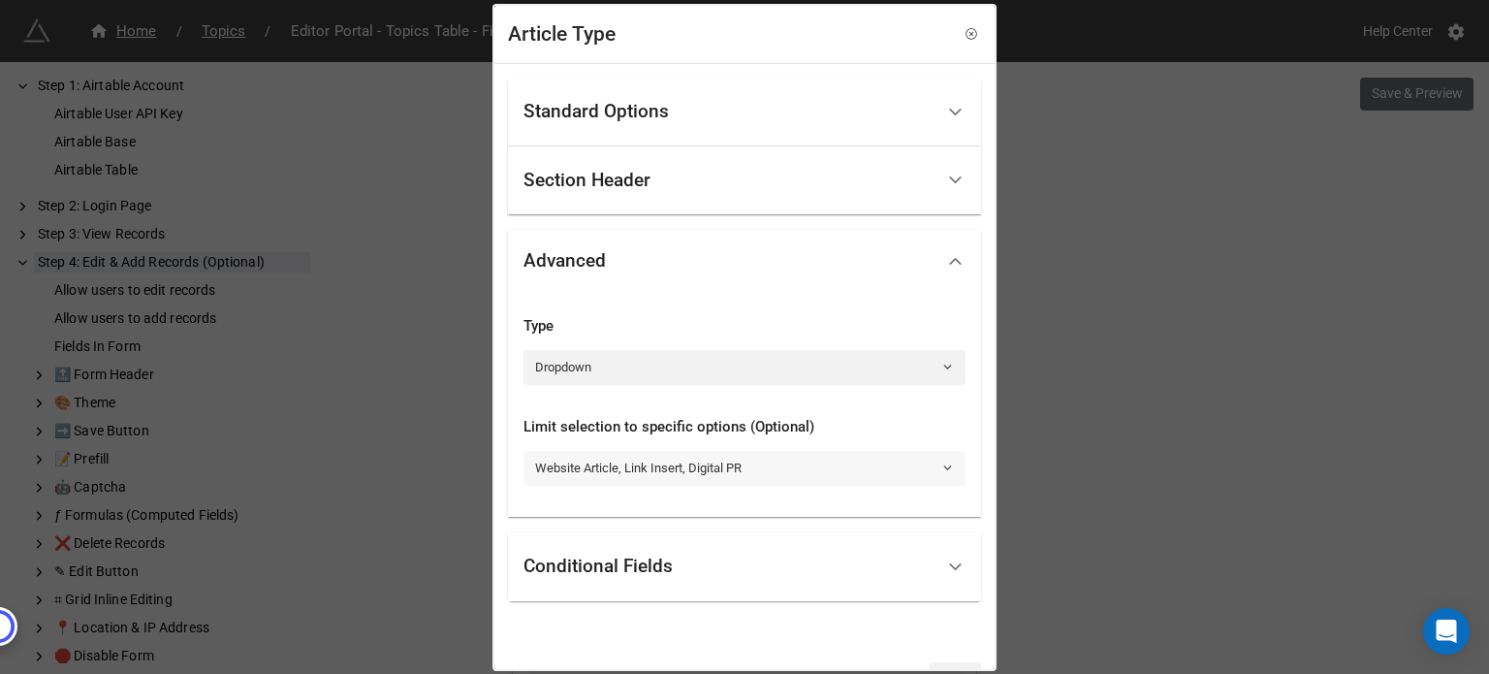
click at [692, 476] on link "Website Article, Link Insert, Digital PR" at bounding box center [745, 468] width 442 height 35
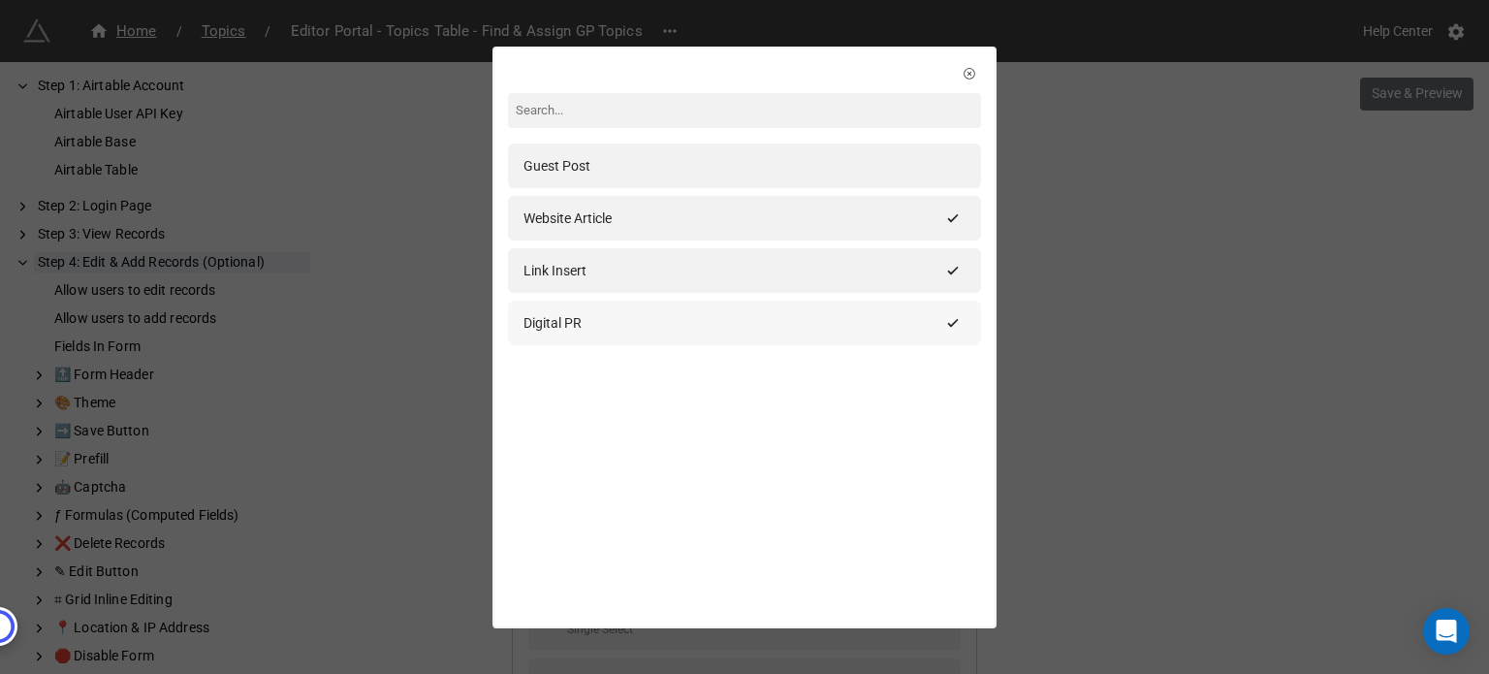
click at [764, 328] on div "Digital PR" at bounding box center [732, 322] width 417 height 21
click at [783, 269] on div "Link Insert" at bounding box center [732, 270] width 417 height 21
click at [782, 220] on div "Website Article" at bounding box center [732, 217] width 417 height 21
click at [778, 183] on div "Guest Post" at bounding box center [744, 165] width 473 height 45
click at [1055, 277] on div "Guest Post Website Article Link Insert Digital PR" at bounding box center [744, 337] width 1489 height 674
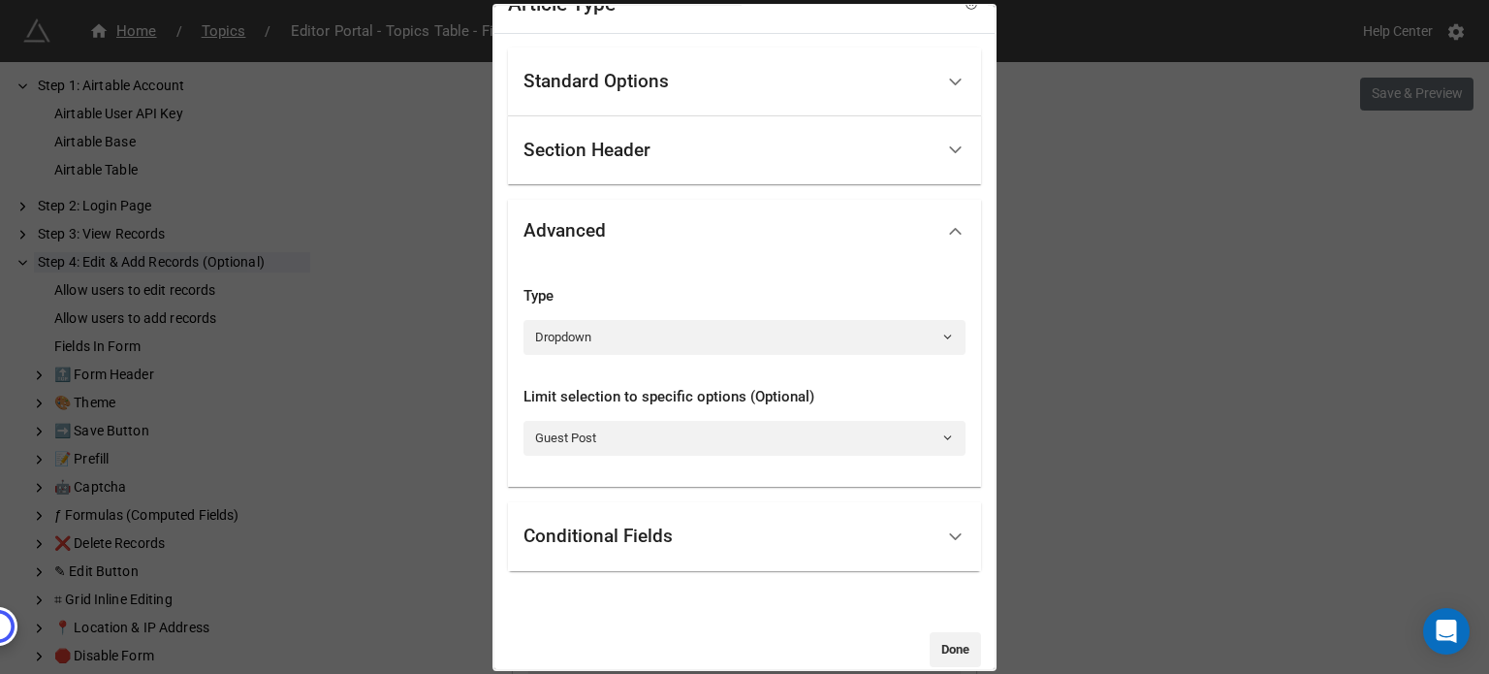
scroll to position [56, 0]
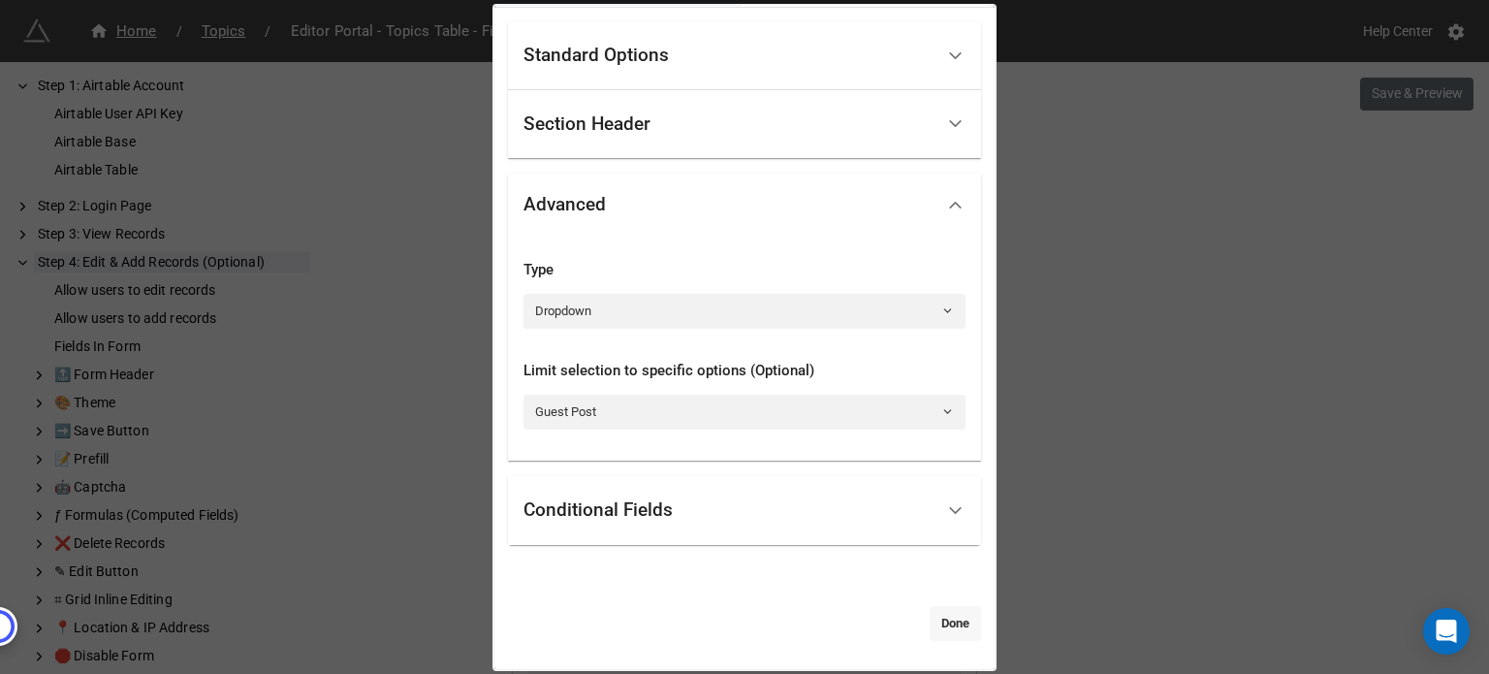
click at [934, 610] on link "Done" at bounding box center [955, 623] width 51 height 35
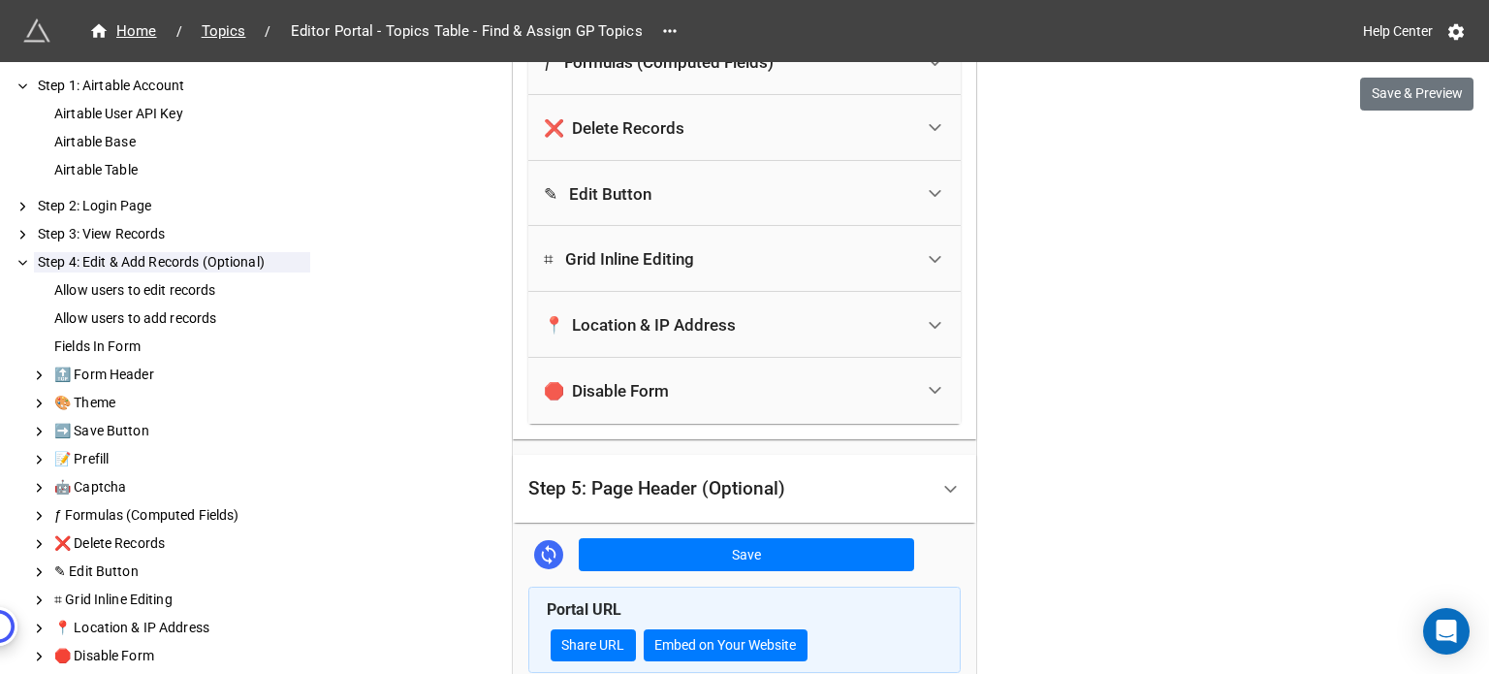
scroll to position [2490, 0]
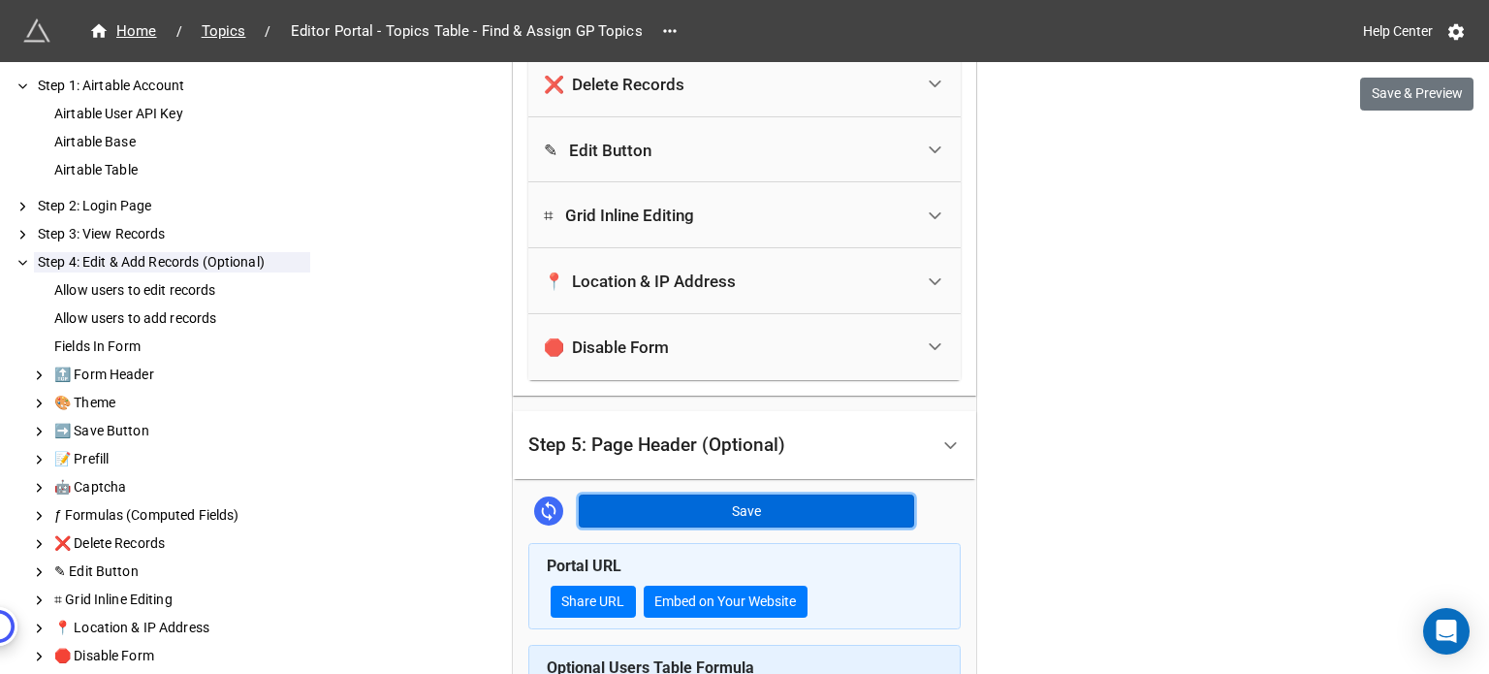
click at [767, 507] on button "Save" at bounding box center [746, 510] width 335 height 33
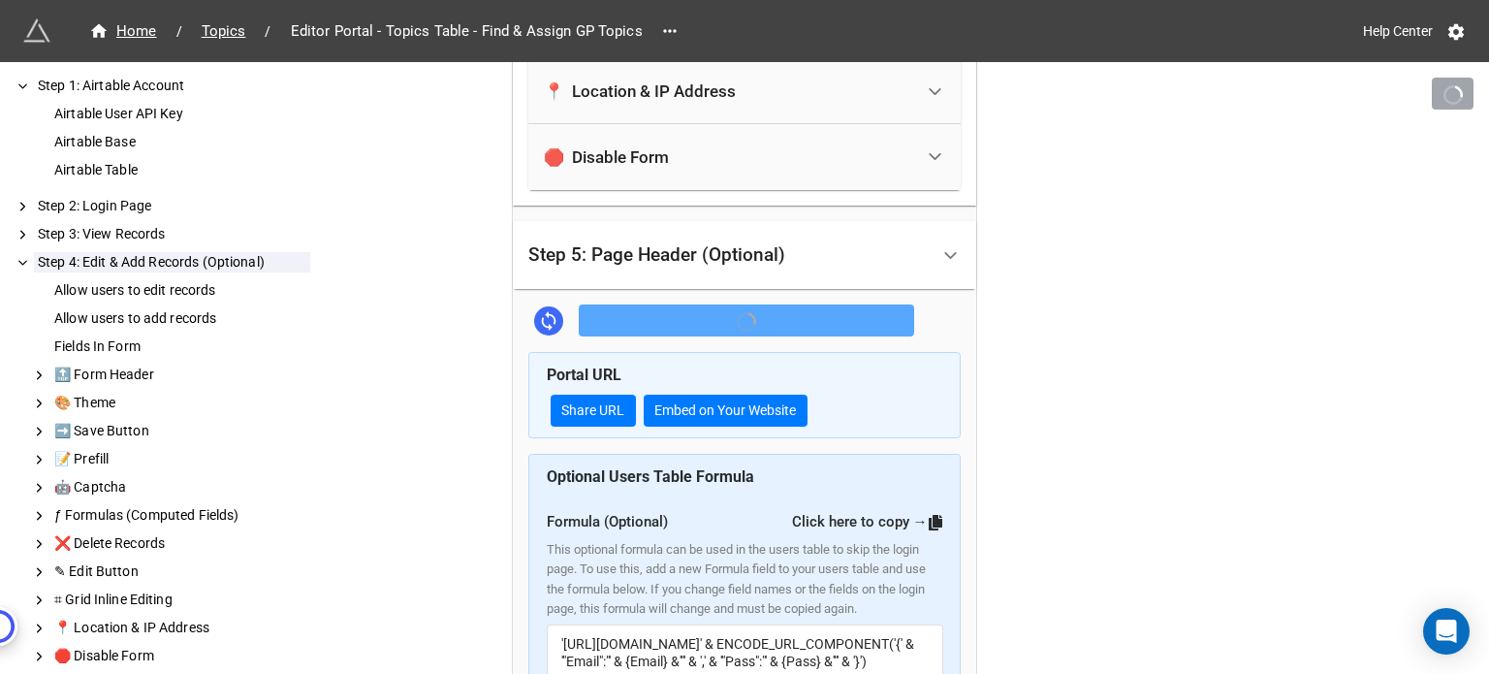
scroll to position [2692, 0]
